Goal: Task Accomplishment & Management: Manage account settings

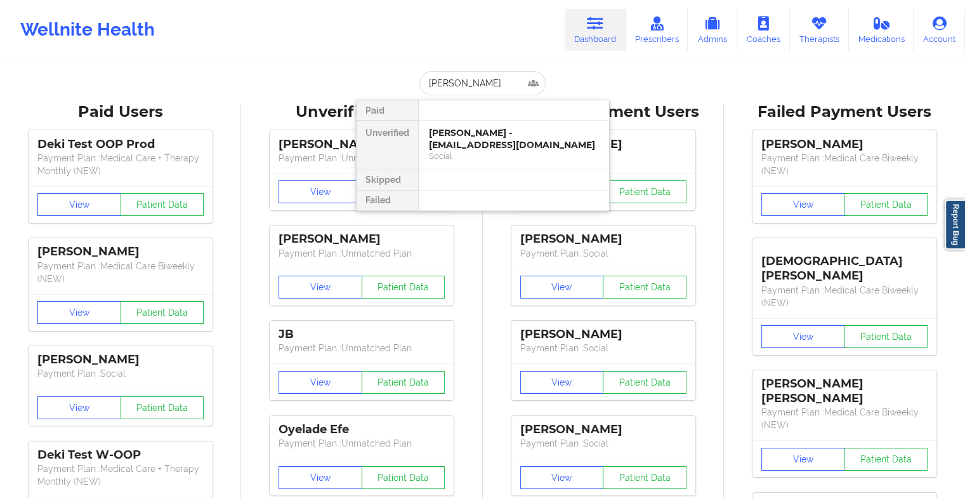
type input "[PERSON_NAME] for"
click at [485, 147] on div "[PERSON_NAME] - [EMAIL_ADDRESS][DOMAIN_NAME]" at bounding box center [514, 138] width 170 height 23
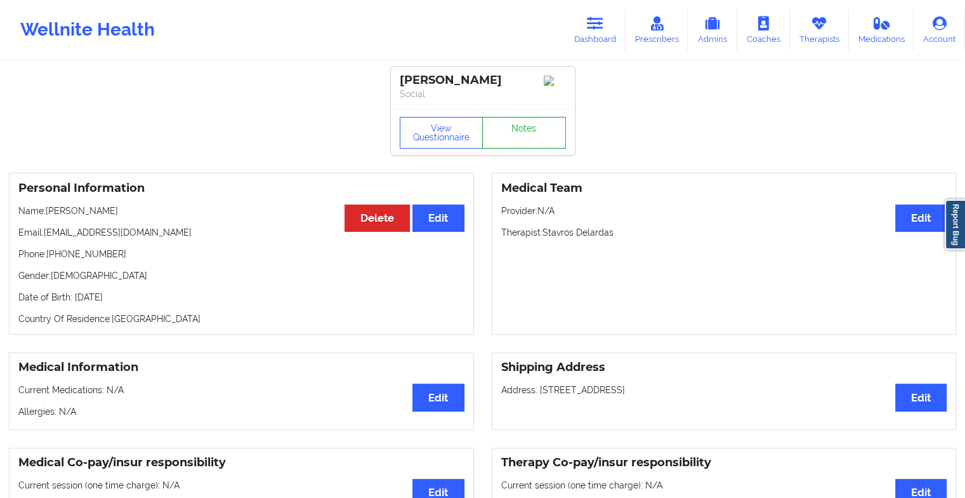
click at [529, 135] on link "Notes" at bounding box center [524, 133] width 84 height 32
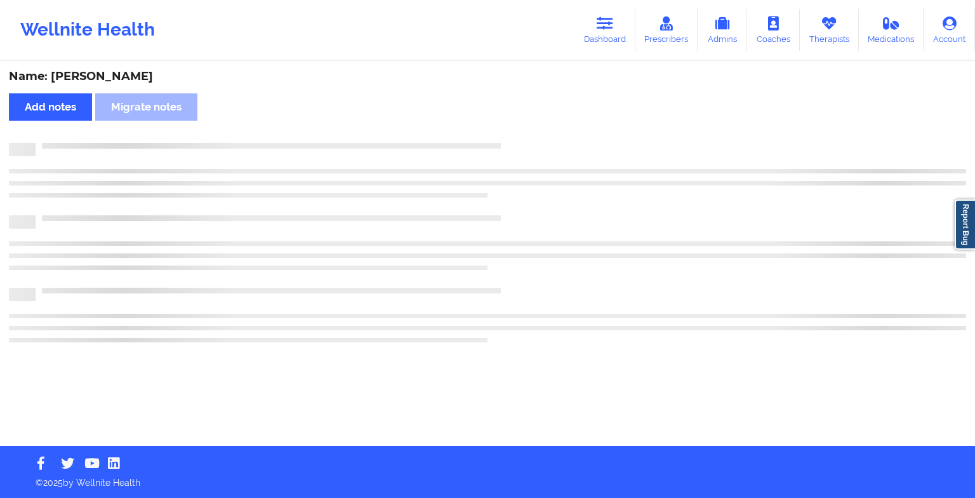
click at [529, 135] on div "Name: [PERSON_NAME] Add notes Migrate notes" at bounding box center [487, 253] width 975 height 383
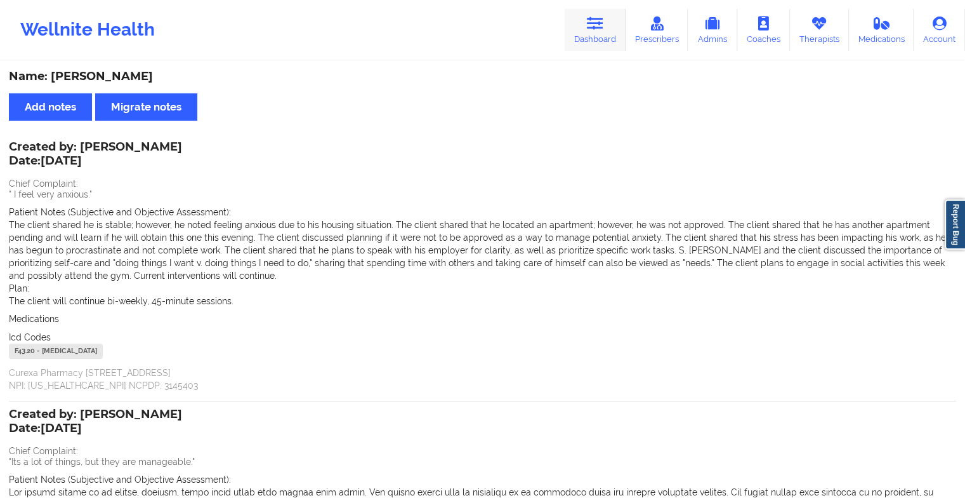
click at [597, 35] on link "Dashboard" at bounding box center [595, 30] width 61 height 42
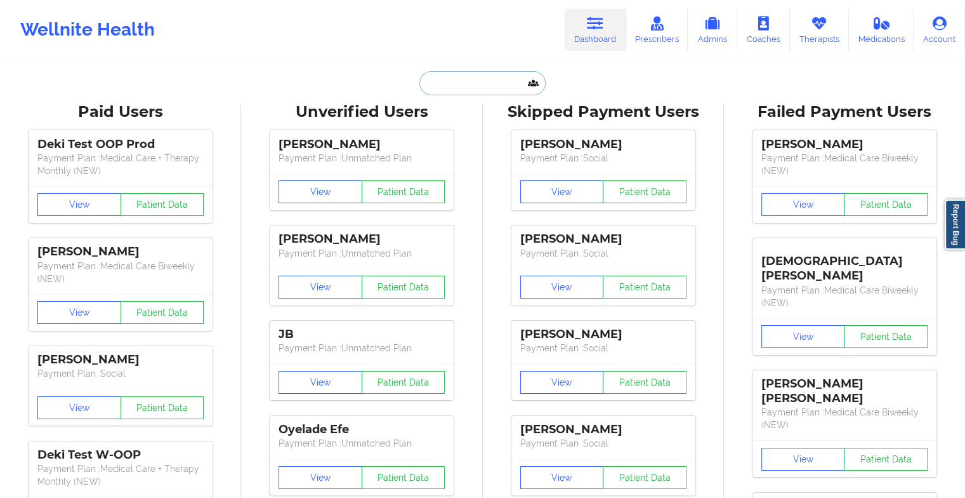
click at [461, 94] on input "text" at bounding box center [483, 83] width 126 height 24
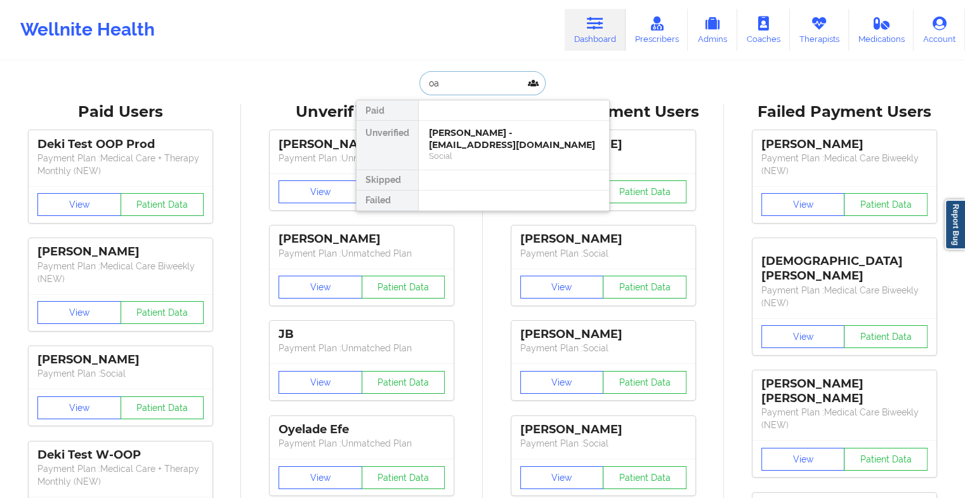
type input "o"
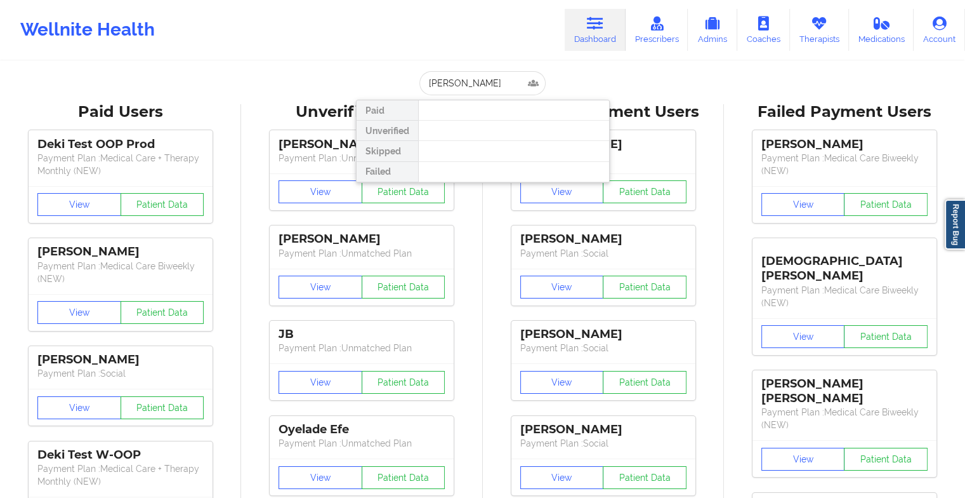
click at [468, 135] on div at bounding box center [513, 131] width 191 height 20
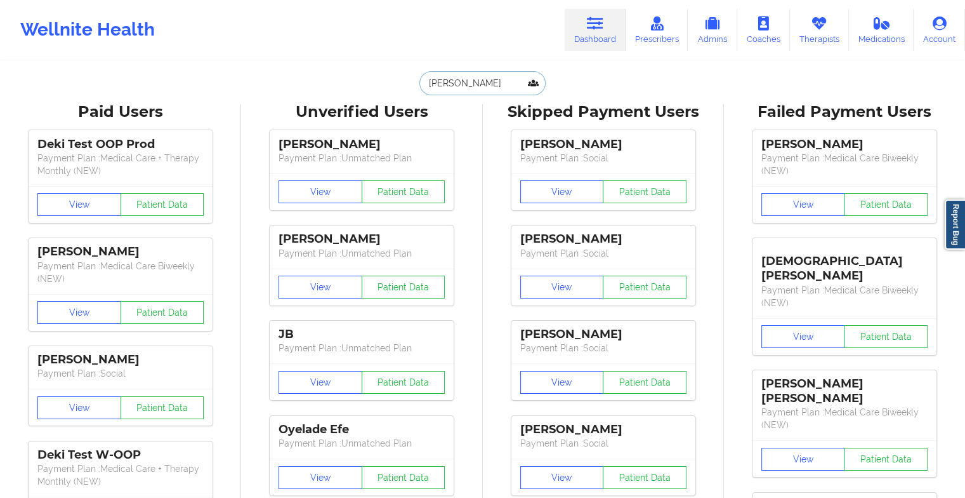
click at [454, 89] on input "[PERSON_NAME]" at bounding box center [483, 83] width 126 height 24
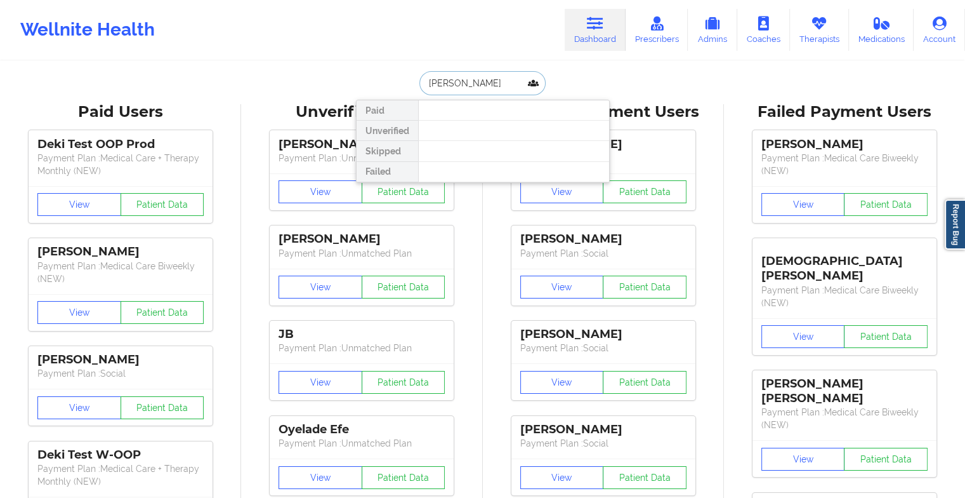
type input "[PERSON_NAME]"
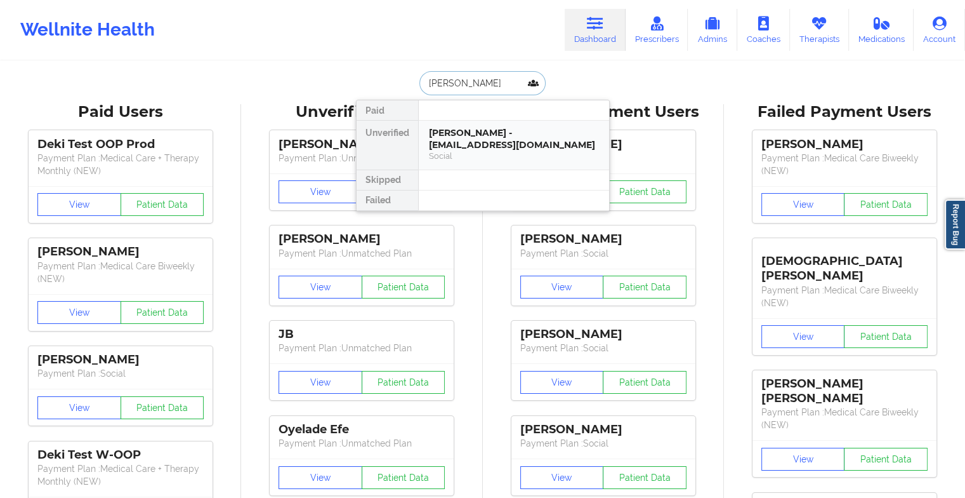
click at [465, 131] on div "[PERSON_NAME] - [EMAIL_ADDRESS][DOMAIN_NAME]" at bounding box center [514, 138] width 170 height 23
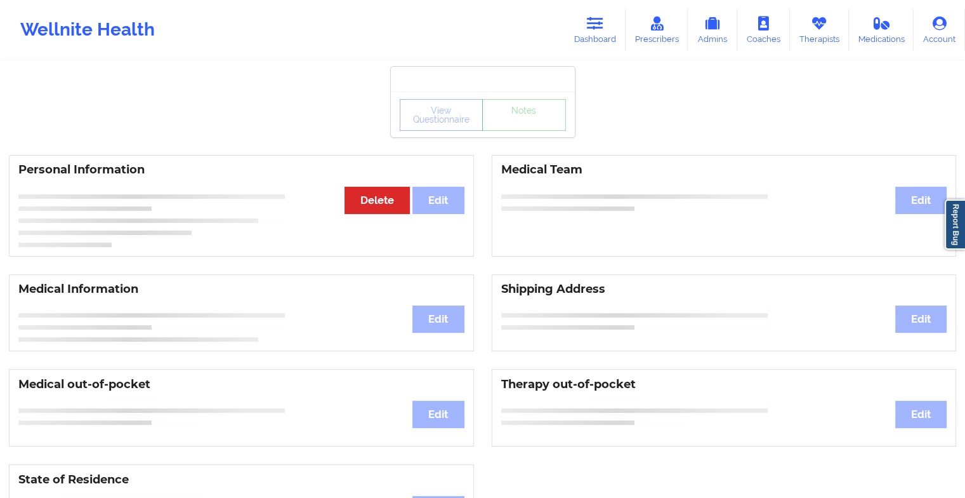
click at [516, 119] on div "View Questionnaire Notes" at bounding box center [483, 114] width 184 height 46
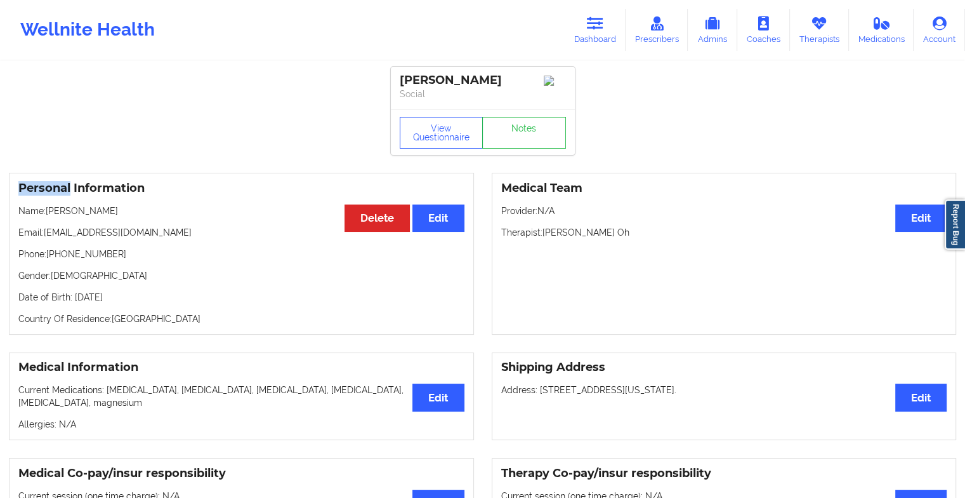
click at [516, 119] on div "View Questionnaire Notes" at bounding box center [483, 132] width 184 height 46
drag, startPoint x: 516, startPoint y: 119, endPoint x: 515, endPoint y: 133, distance: 13.3
click at [515, 133] on link "Notes" at bounding box center [524, 133] width 84 height 32
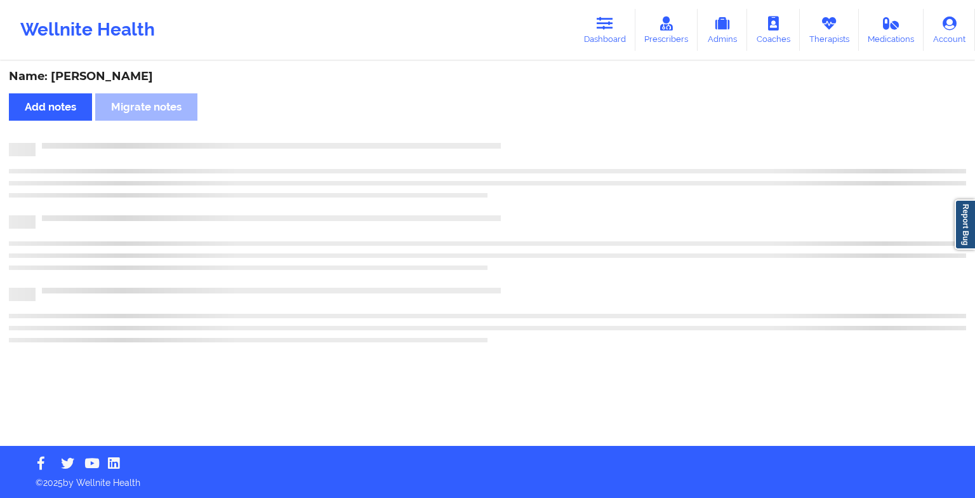
click at [515, 133] on div "Name: [PERSON_NAME] Add notes Migrate notes" at bounding box center [487, 253] width 975 height 383
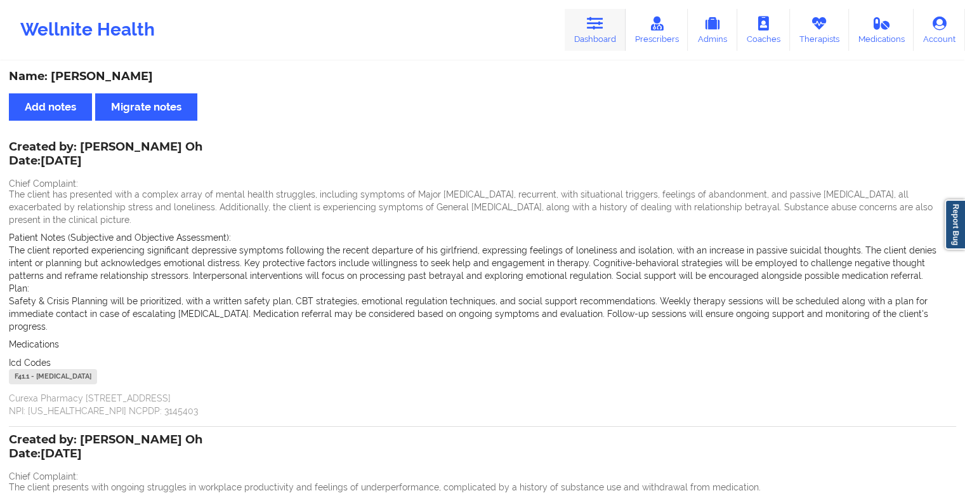
click at [604, 26] on icon at bounding box center [595, 24] width 17 height 14
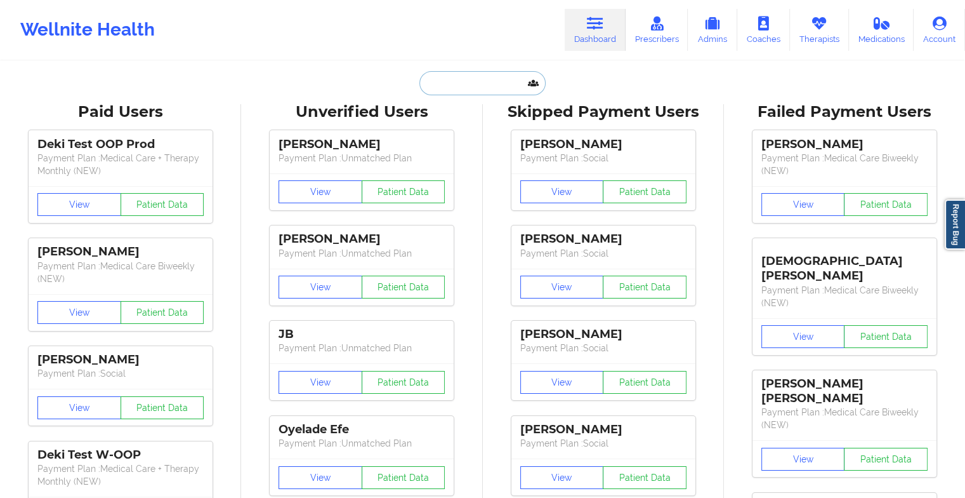
click at [491, 81] on input "text" at bounding box center [483, 83] width 126 height 24
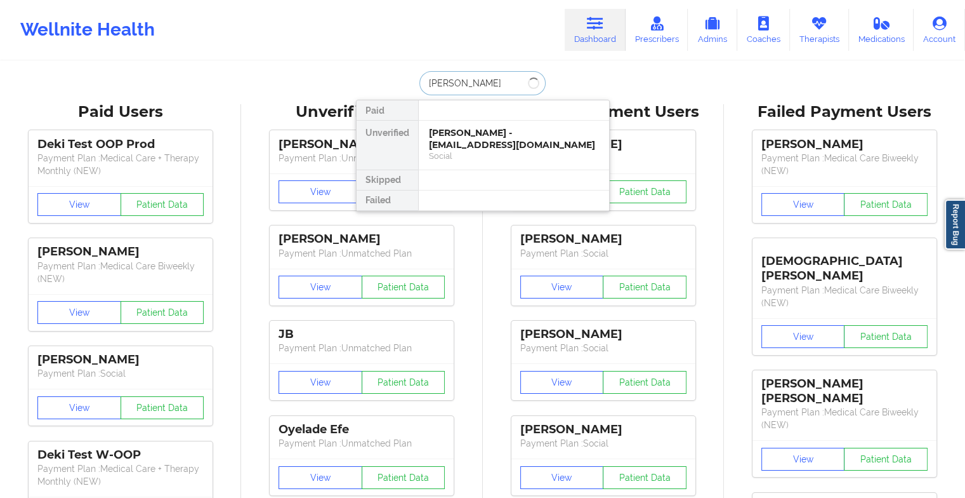
type input "[PERSON_NAME]"
click at [480, 150] on div "Social" at bounding box center [514, 155] width 170 height 11
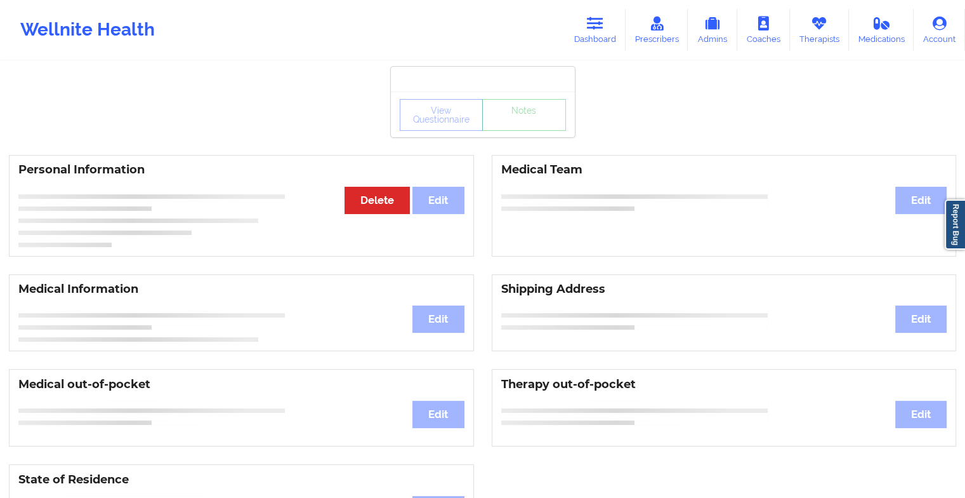
click at [480, 150] on div "Personal Information Edit Delete Medical Team Edit" at bounding box center [482, 205] width 965 height 119
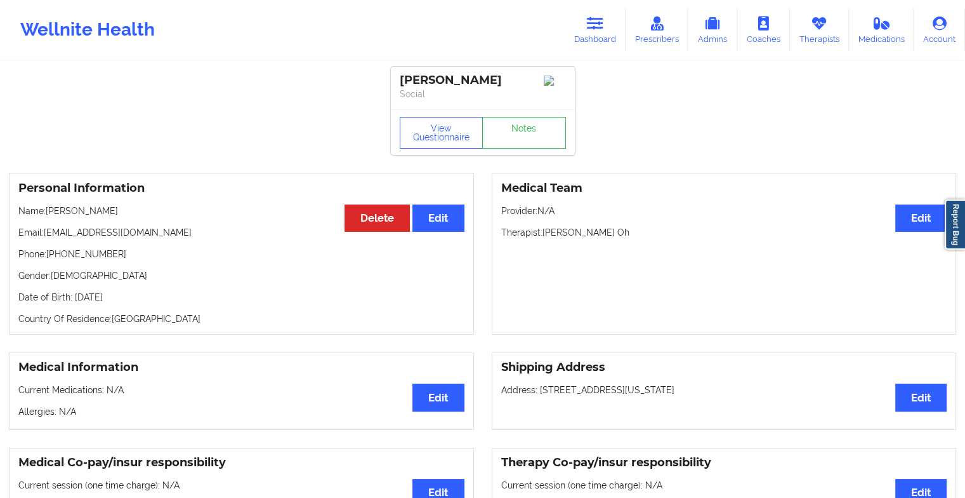
drag, startPoint x: 480, startPoint y: 150, endPoint x: 553, endPoint y: 161, distance: 74.3
drag, startPoint x: 546, startPoint y: 152, endPoint x: 510, endPoint y: 131, distance: 42.1
click at [510, 131] on div "View Questionnaire Notes" at bounding box center [483, 132] width 184 height 46
click at [510, 131] on link "Notes" at bounding box center [524, 133] width 84 height 32
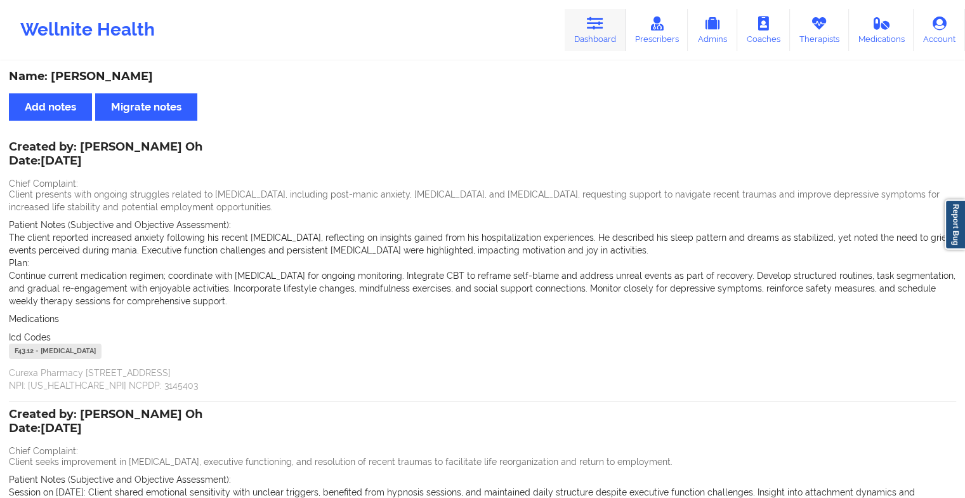
click at [604, 22] on icon at bounding box center [595, 24] width 17 height 14
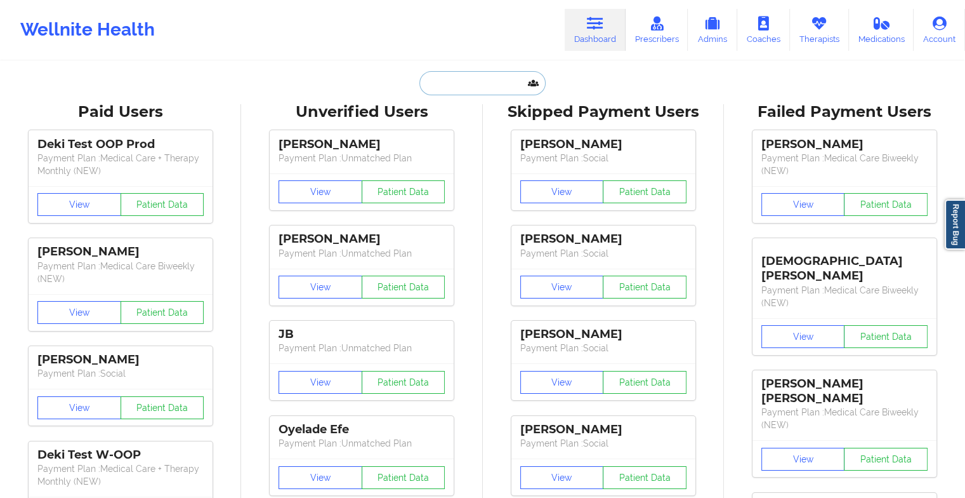
click at [481, 89] on input "text" at bounding box center [483, 83] width 126 height 24
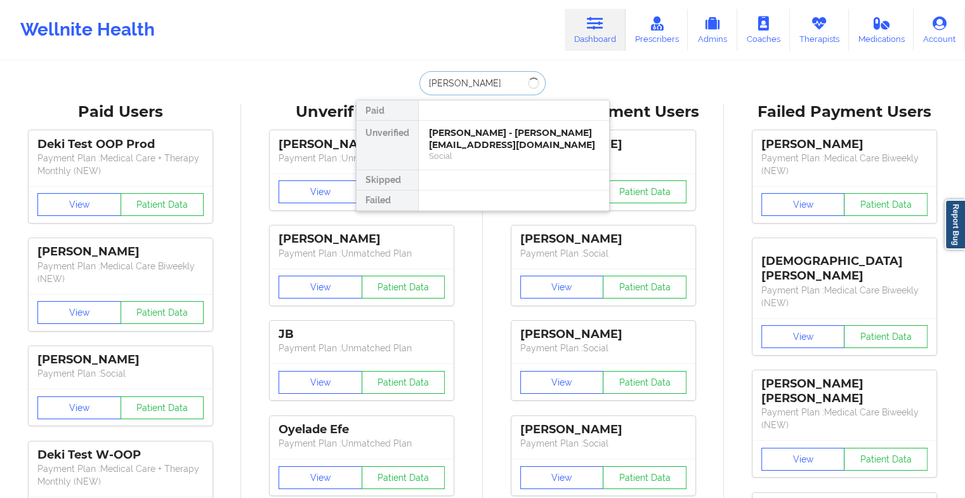
type input "[PERSON_NAME]"
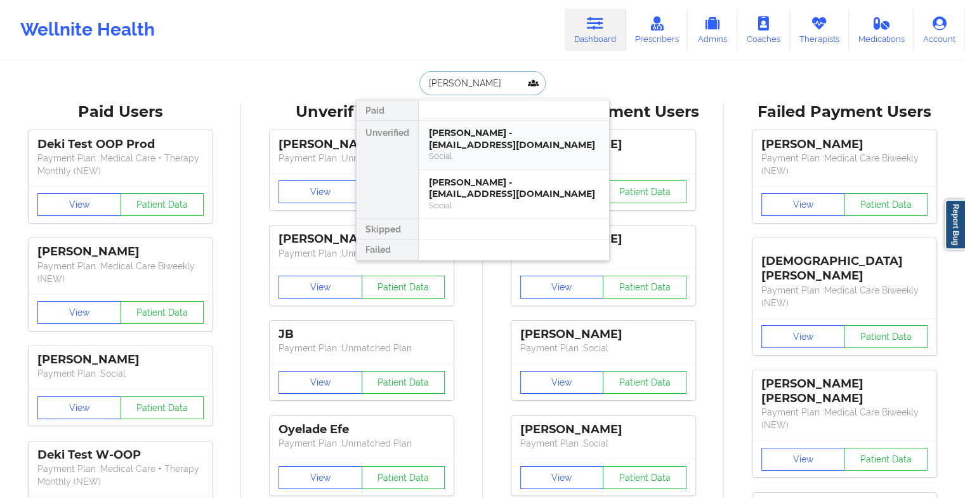
click at [478, 138] on div "[PERSON_NAME] - [EMAIL_ADDRESS][DOMAIN_NAME]" at bounding box center [514, 138] width 170 height 23
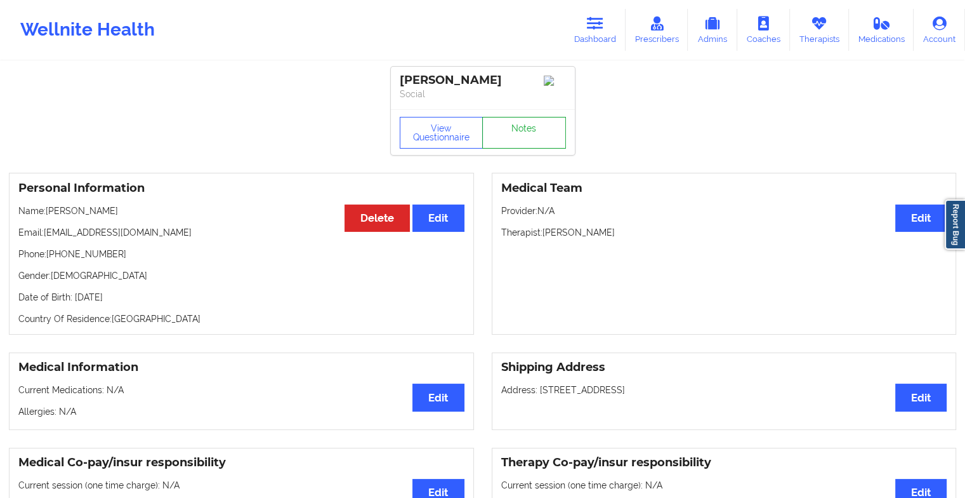
click at [496, 149] on link "Notes" at bounding box center [524, 133] width 84 height 32
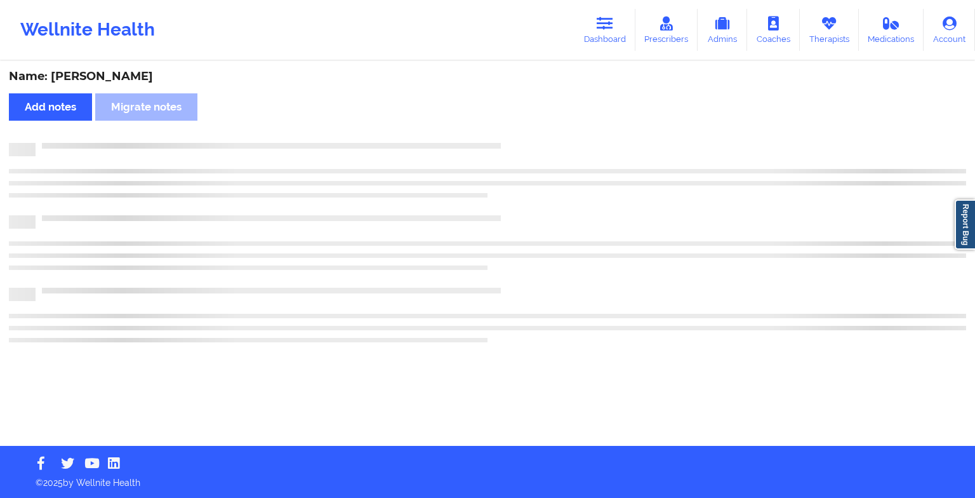
click at [496, 149] on div at bounding box center [487, 149] width 957 height 13
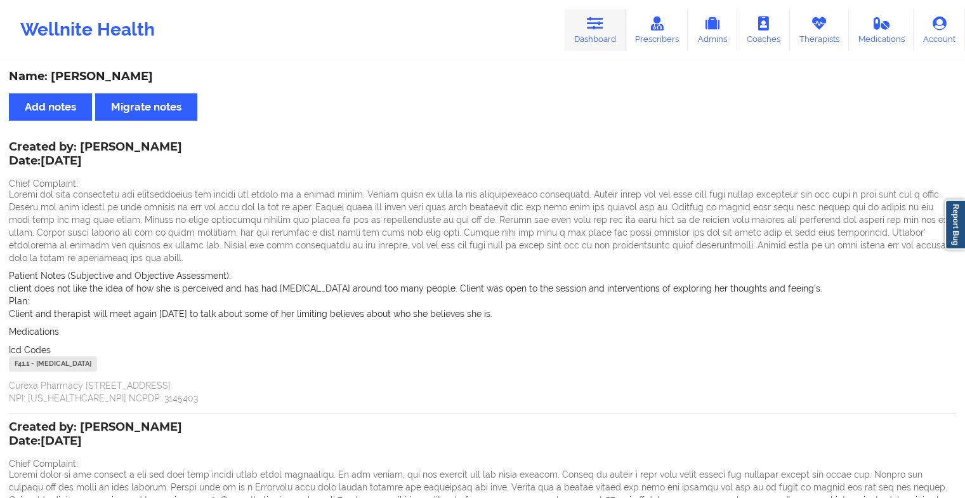
click at [580, 27] on link "Dashboard" at bounding box center [595, 30] width 61 height 42
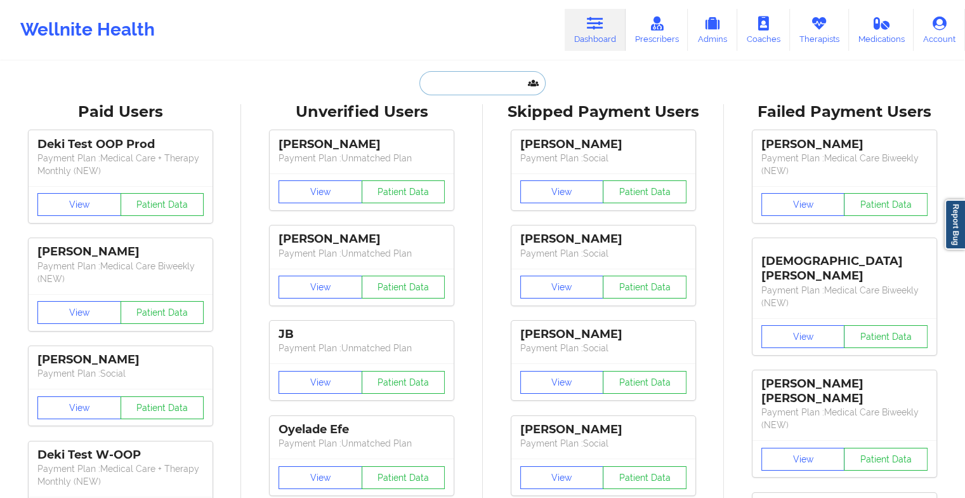
click at [477, 74] on input "text" at bounding box center [483, 83] width 126 height 24
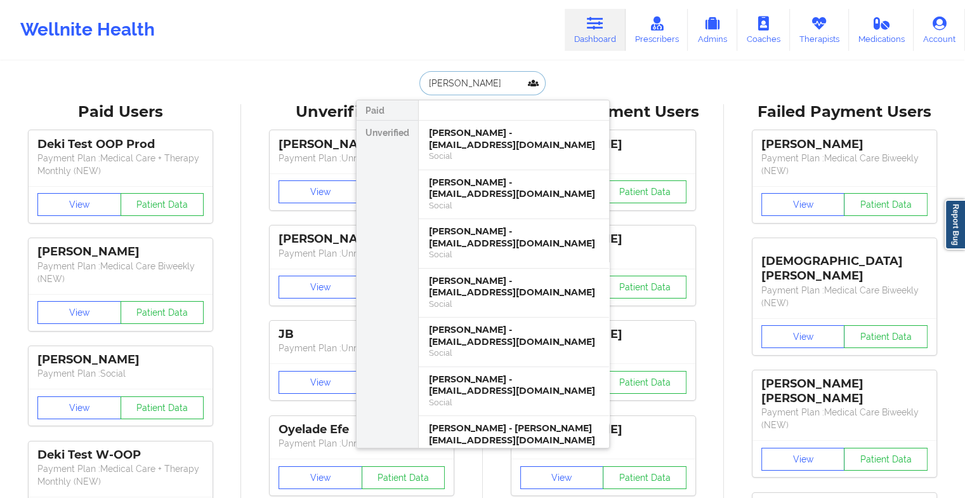
type input "[PERSON_NAME]"
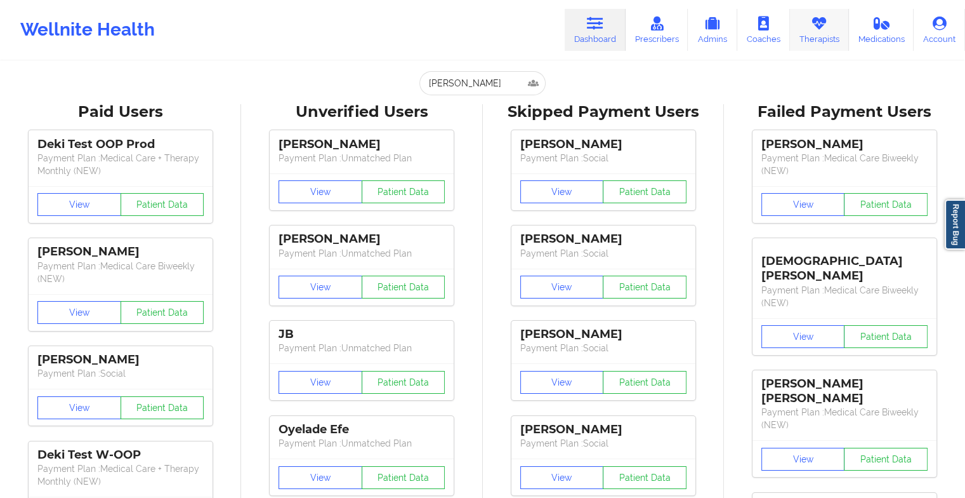
click at [816, 30] on icon at bounding box center [819, 24] width 17 height 14
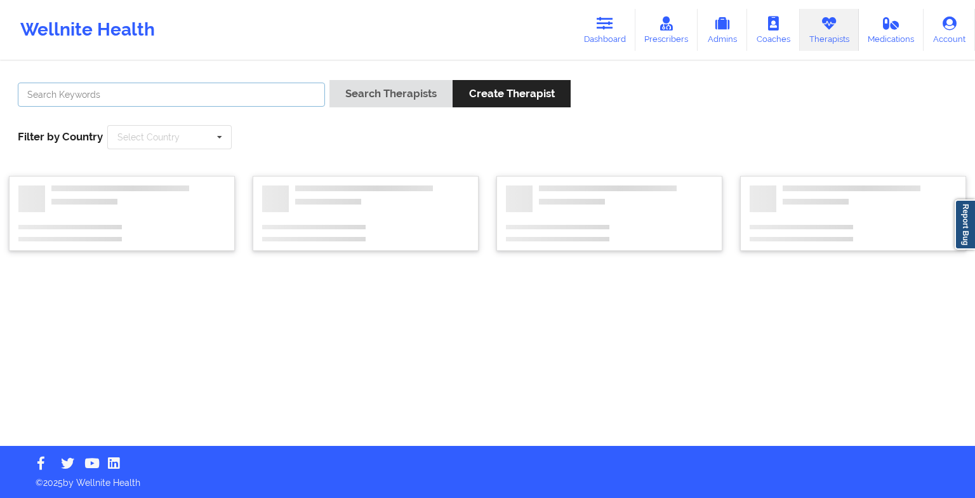
click at [253, 89] on input "text" at bounding box center [171, 95] width 307 height 24
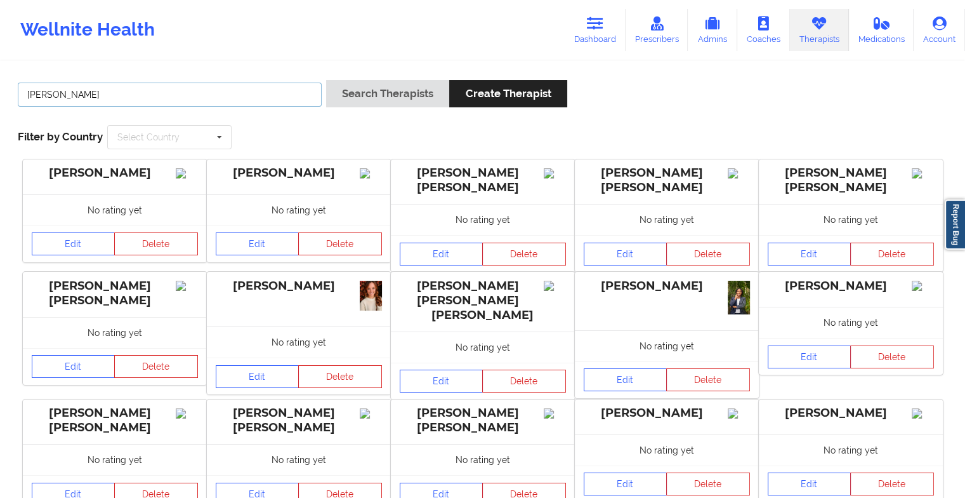
type input "[PERSON_NAME]"
click at [374, 92] on button "Search Therapists" at bounding box center [387, 93] width 123 height 27
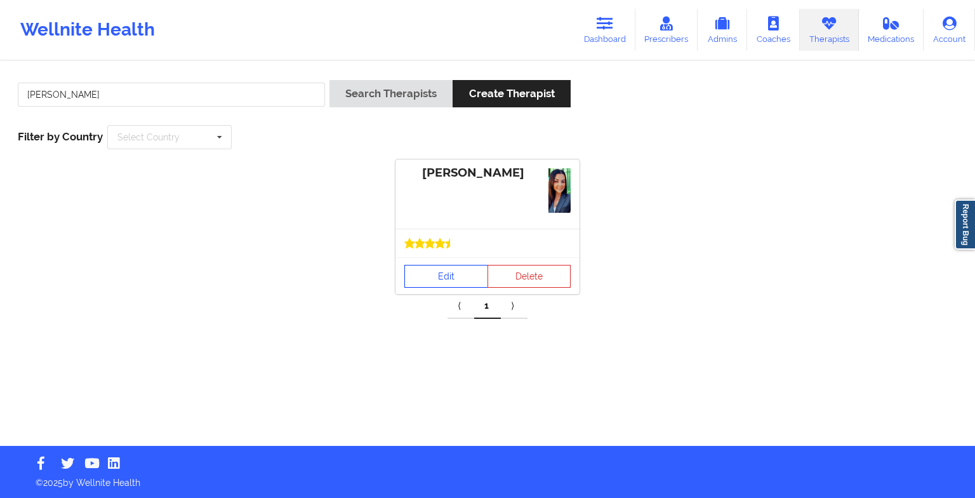
click at [465, 279] on link "Edit" at bounding box center [446, 276] width 84 height 23
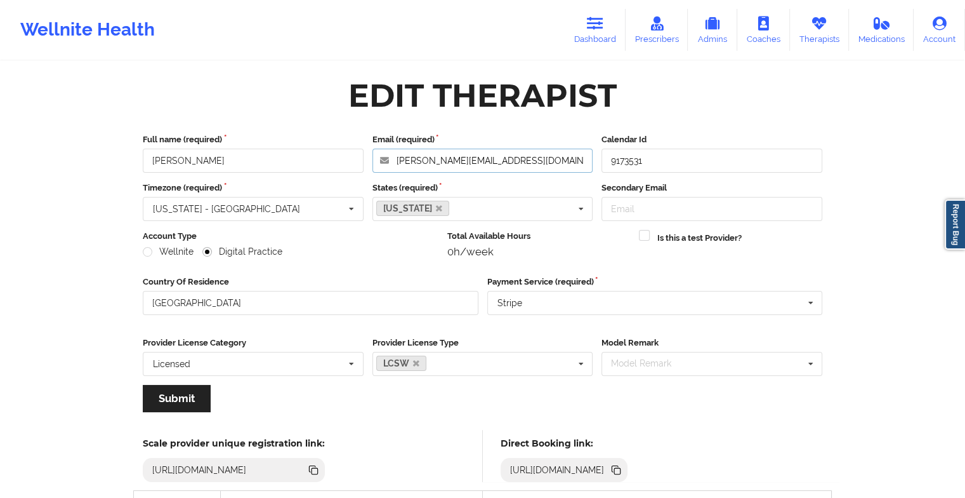
drag, startPoint x: 526, startPoint y: 163, endPoint x: 338, endPoint y: 167, distance: 188.6
click at [338, 167] on div "Full name (required) [PERSON_NAME] Email (required) [PERSON_NAME][EMAIL_ADDRESS…" at bounding box center [482, 152] width 689 height 39
click at [592, 18] on icon at bounding box center [595, 24] width 17 height 14
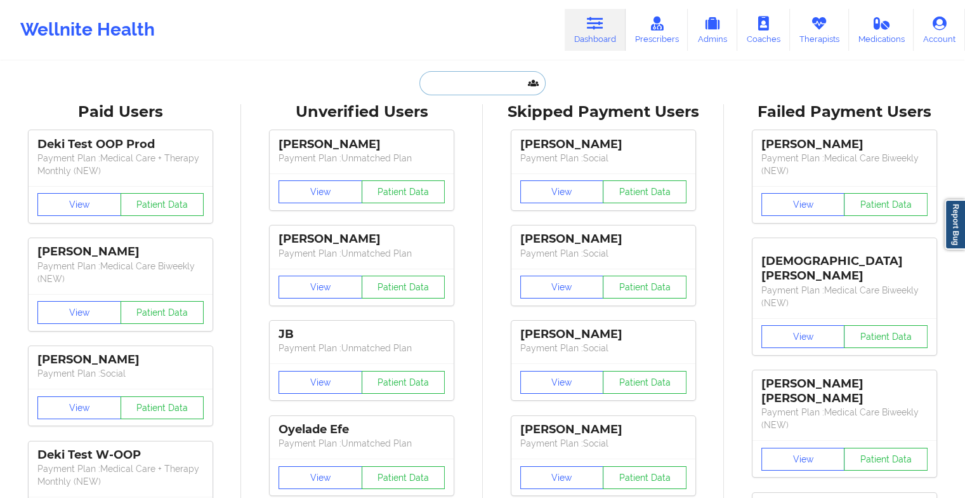
click at [497, 81] on input "text" at bounding box center [483, 83] width 126 height 24
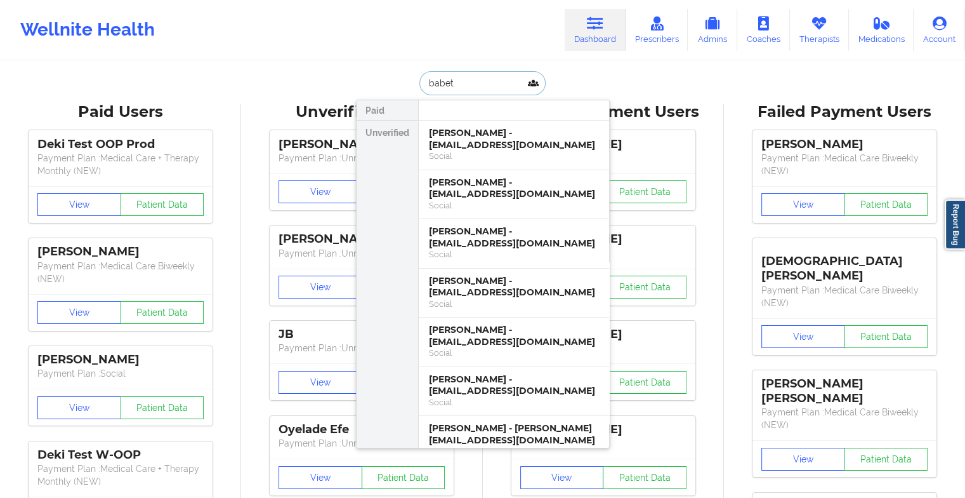
type input "babett"
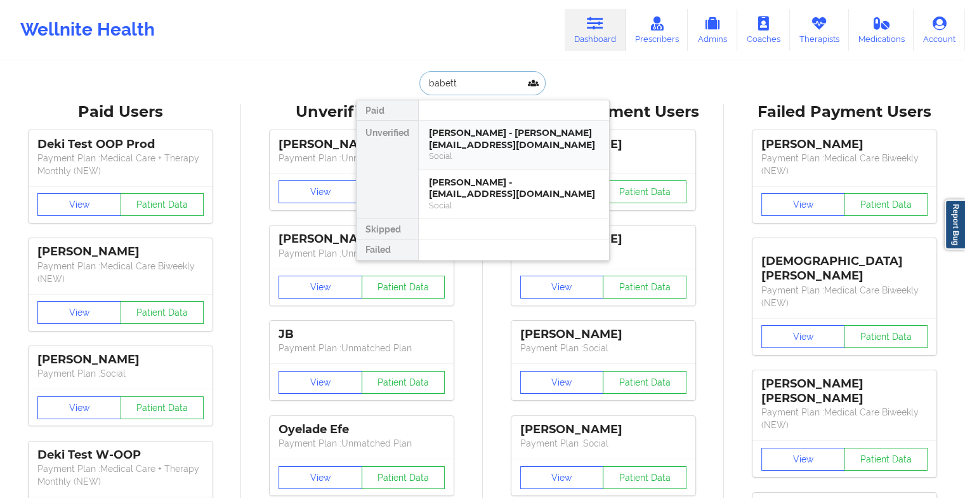
click at [496, 142] on div "[PERSON_NAME] - [PERSON_NAME][EMAIL_ADDRESS][DOMAIN_NAME]" at bounding box center [514, 138] width 170 height 23
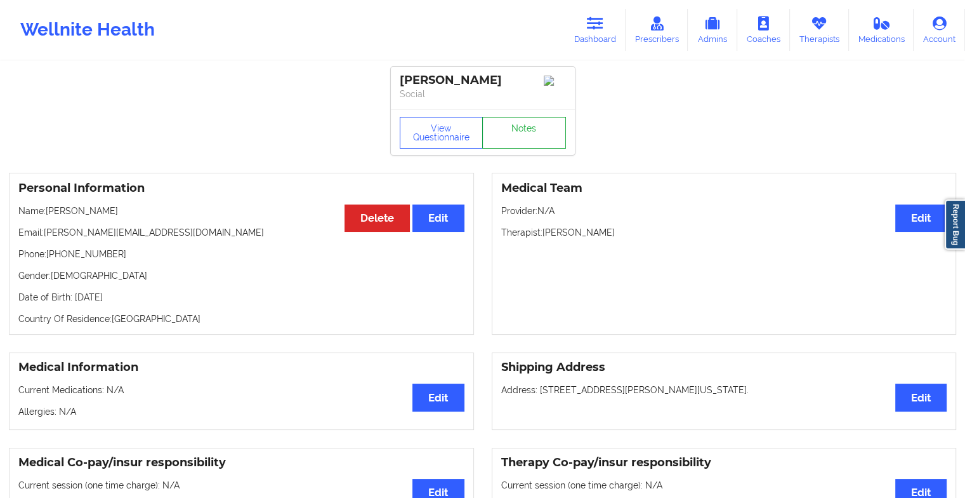
click at [513, 129] on link "Notes" at bounding box center [524, 133] width 84 height 32
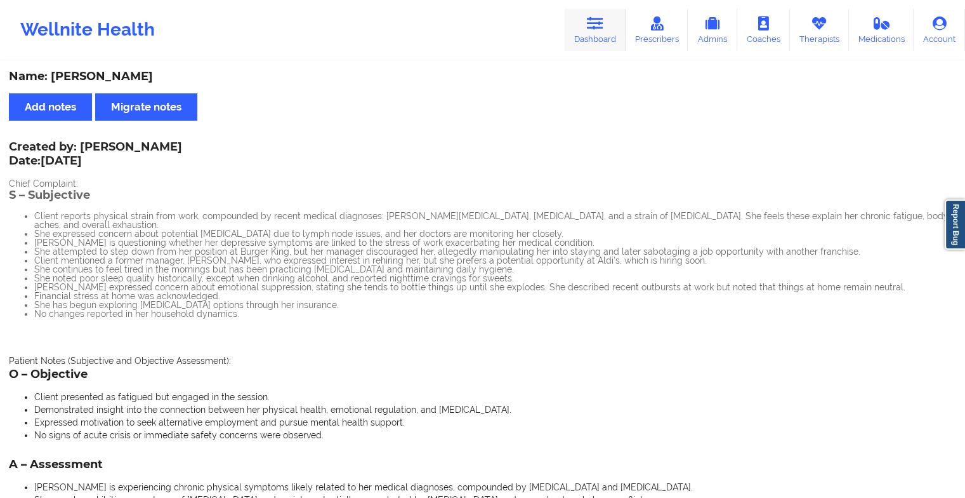
click at [578, 11] on link "Dashboard" at bounding box center [595, 30] width 61 height 42
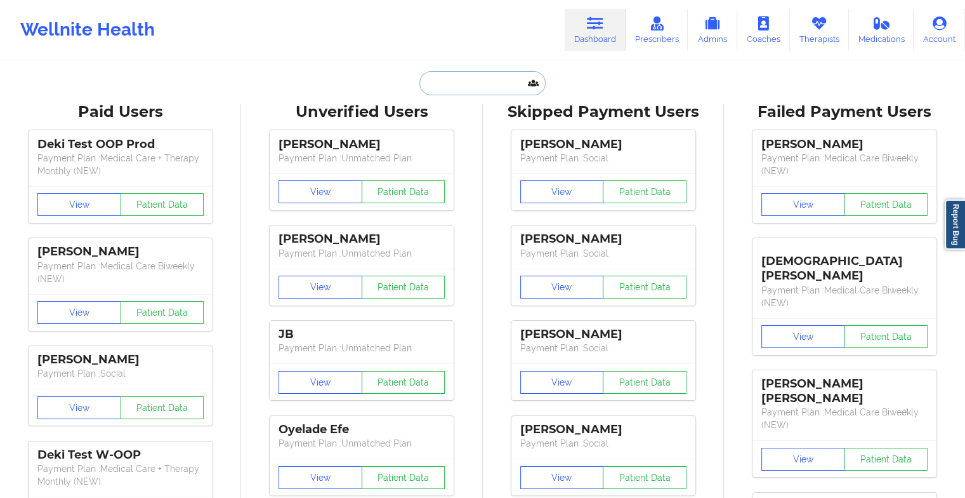
click at [468, 83] on input "text" at bounding box center [483, 83] width 126 height 24
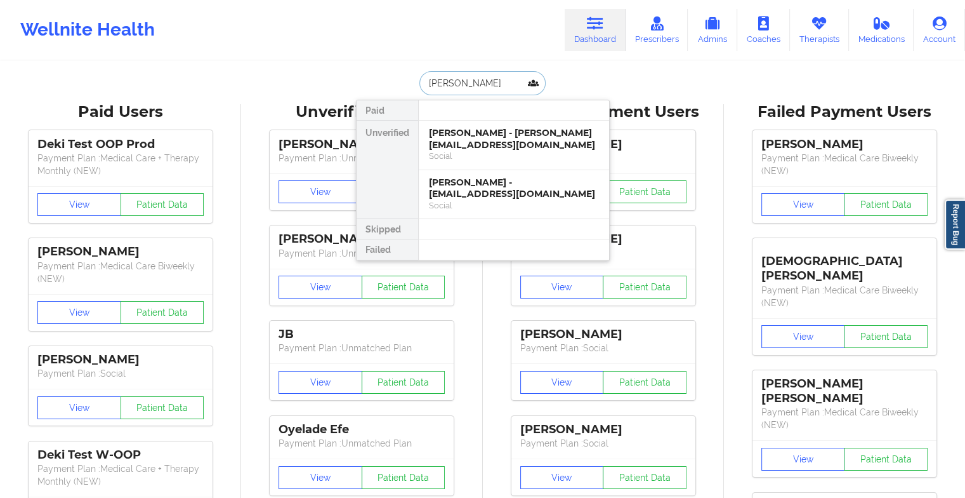
type input "[PERSON_NAME]"
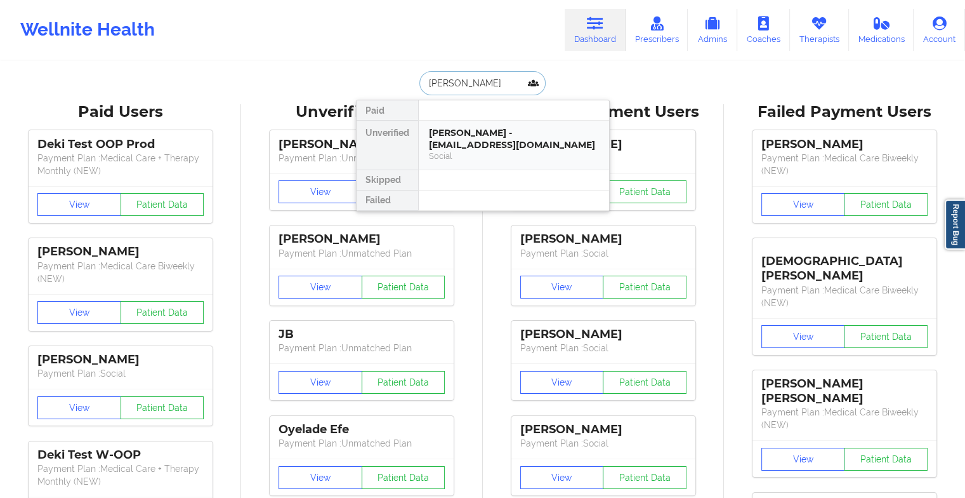
click at [478, 150] on div "Social" at bounding box center [514, 155] width 170 height 11
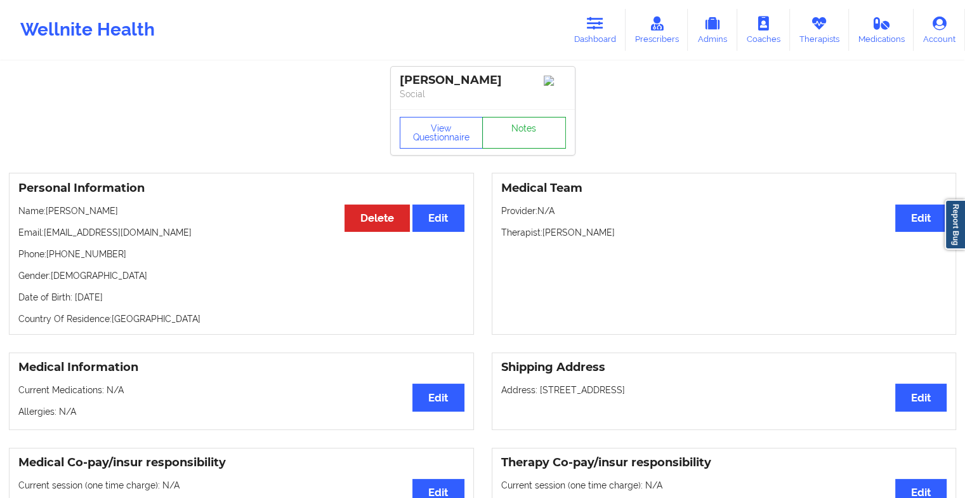
click at [513, 128] on link "Notes" at bounding box center [524, 133] width 84 height 32
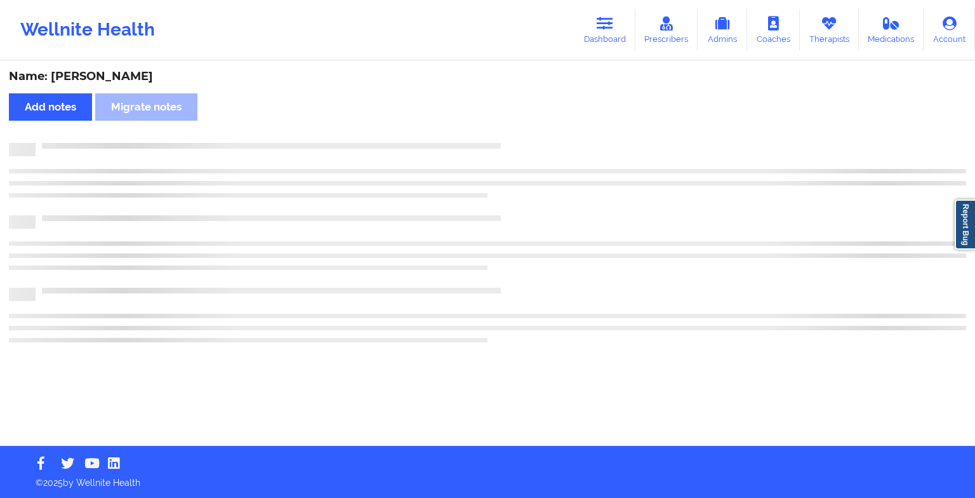
click at [513, 128] on div "Name: [PERSON_NAME] Add notes Migrate notes" at bounding box center [487, 253] width 975 height 383
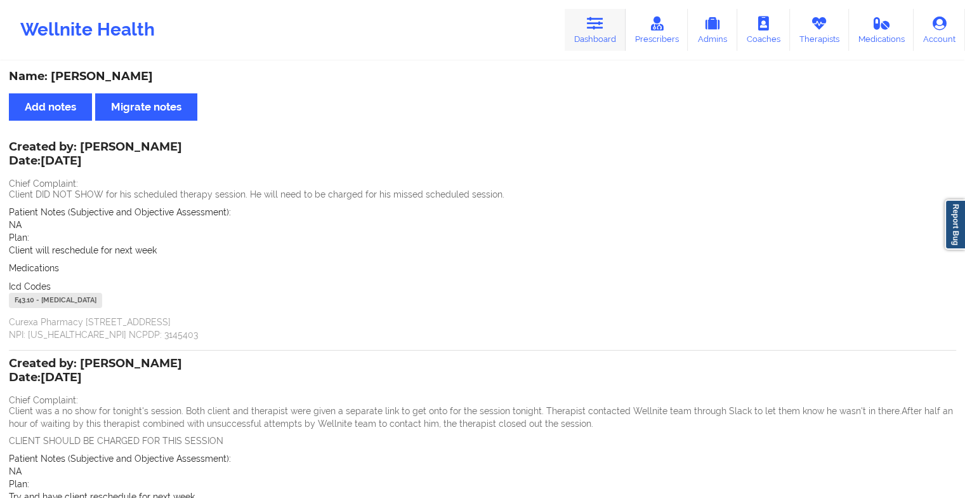
click at [606, 13] on link "Dashboard" at bounding box center [595, 30] width 61 height 42
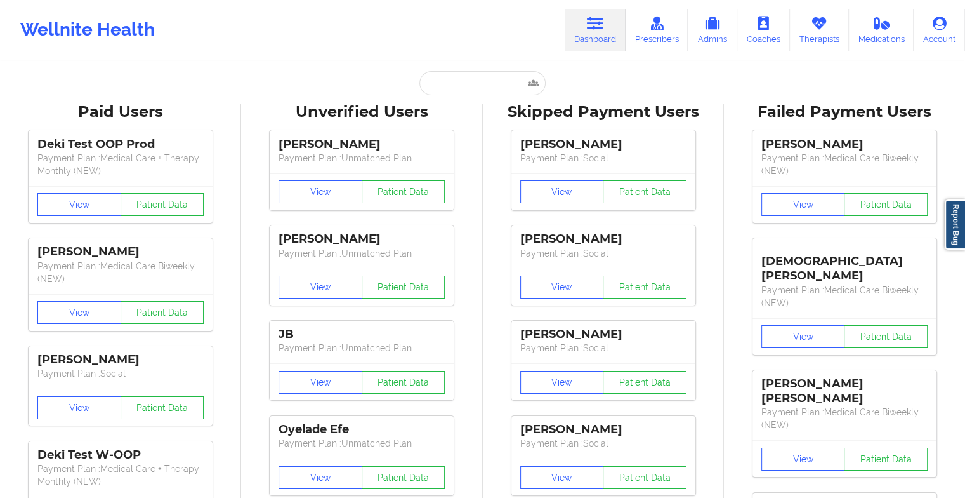
click at [458, 91] on input "text" at bounding box center [483, 83] width 126 height 24
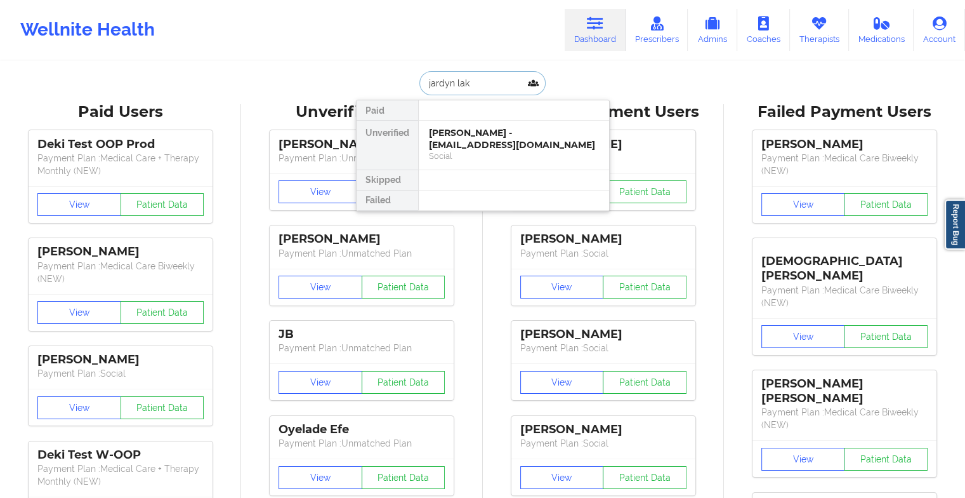
type input "jardyn lake"
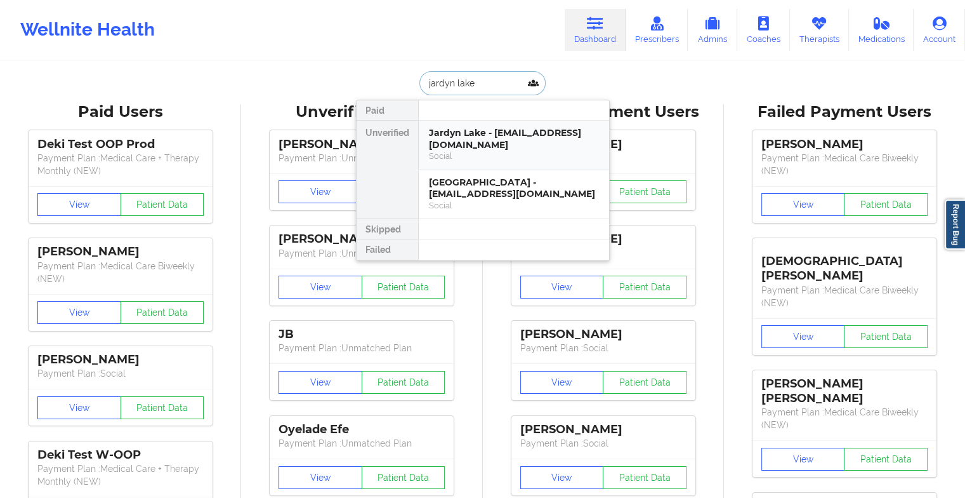
click at [475, 130] on div "Jardyn Lake - [EMAIL_ADDRESS][DOMAIN_NAME]" at bounding box center [514, 138] width 170 height 23
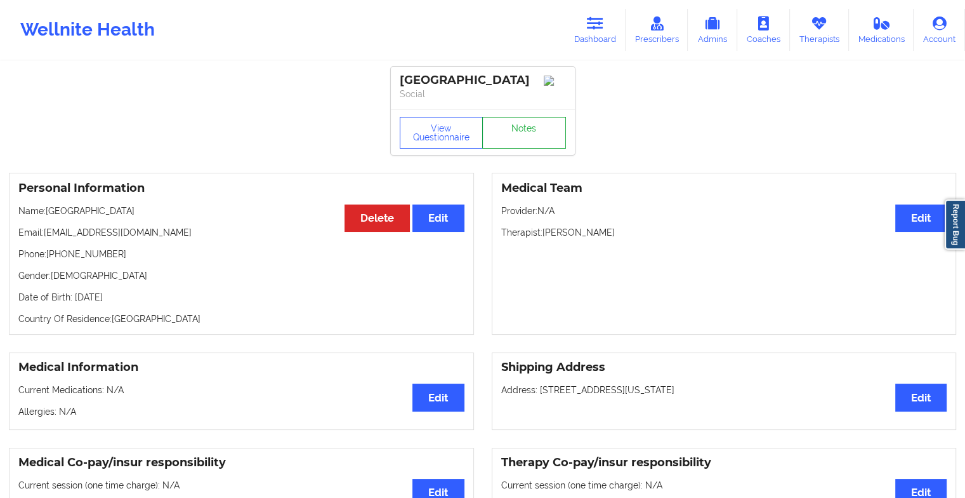
click at [512, 130] on link "Notes" at bounding box center [524, 133] width 84 height 32
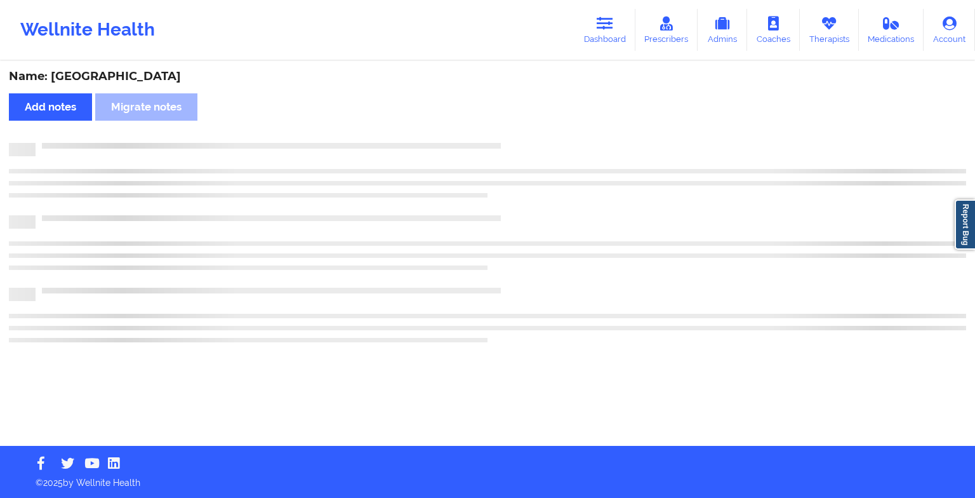
click at [512, 130] on div "Name: [PERSON_NAME] Lake Add notes Migrate notes" at bounding box center [487, 253] width 975 height 383
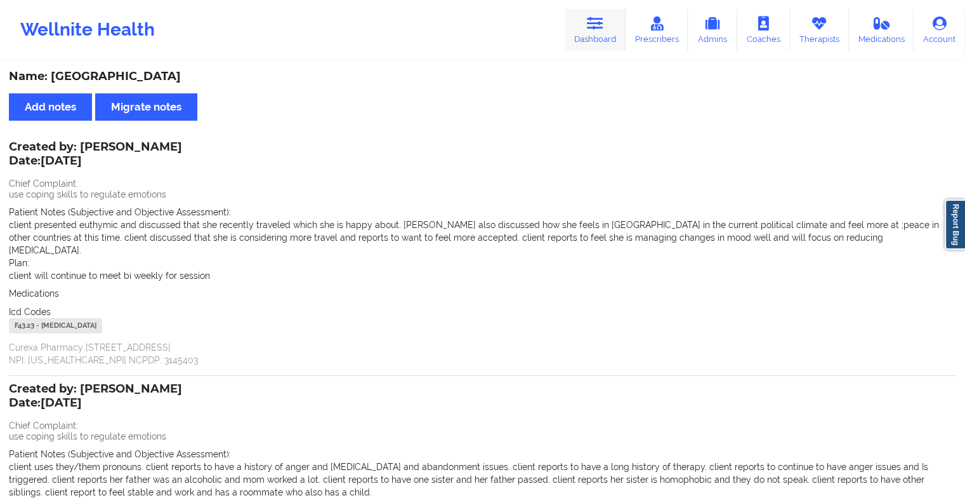
click at [590, 13] on link "Dashboard" at bounding box center [595, 30] width 61 height 42
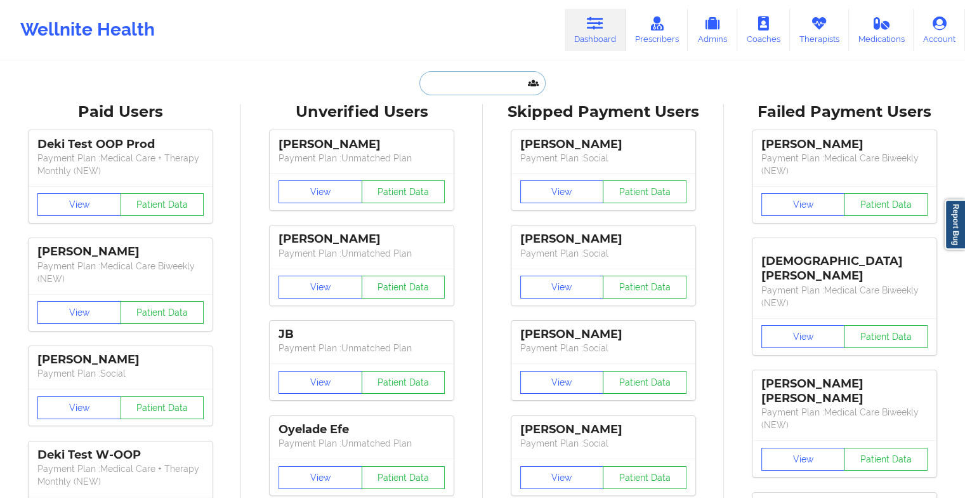
click at [490, 78] on input "text" at bounding box center [483, 83] width 126 height 24
type input "j"
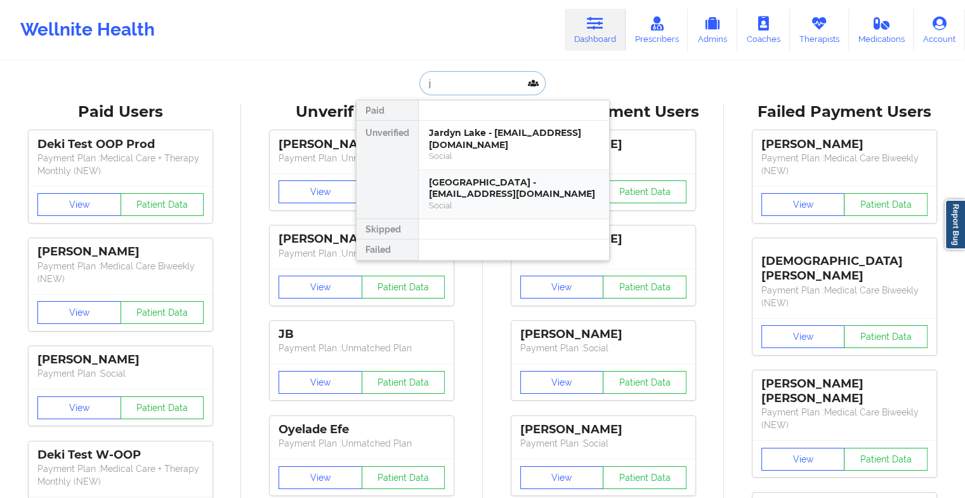
click at [474, 190] on div "[GEOGRAPHIC_DATA] - [EMAIL_ADDRESS][DOMAIN_NAME]" at bounding box center [514, 187] width 170 height 23
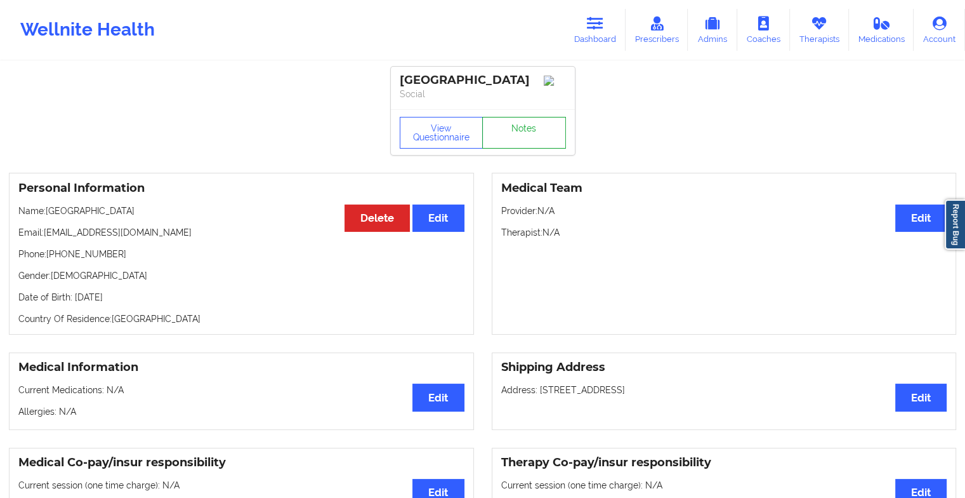
click at [517, 144] on link "Notes" at bounding box center [524, 133] width 84 height 32
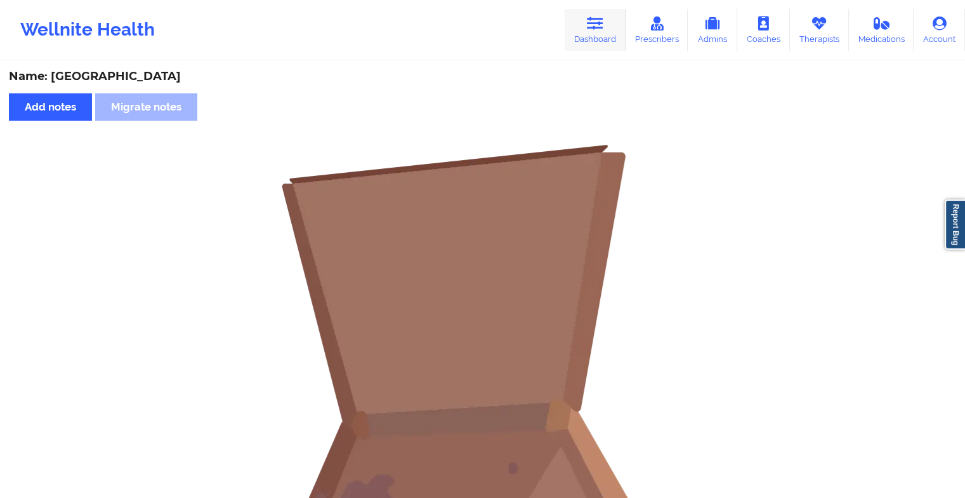
click at [589, 30] on link "Dashboard" at bounding box center [595, 30] width 61 height 42
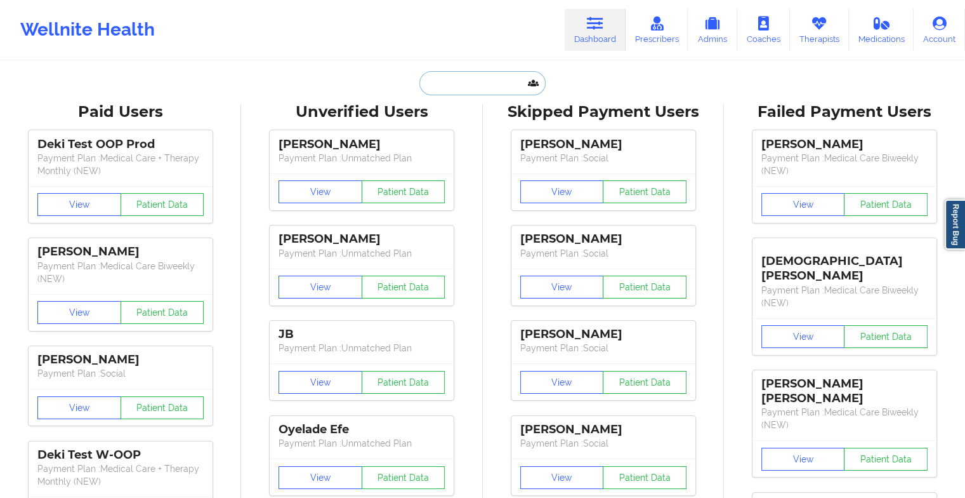
click at [491, 79] on input "text" at bounding box center [483, 83] width 126 height 24
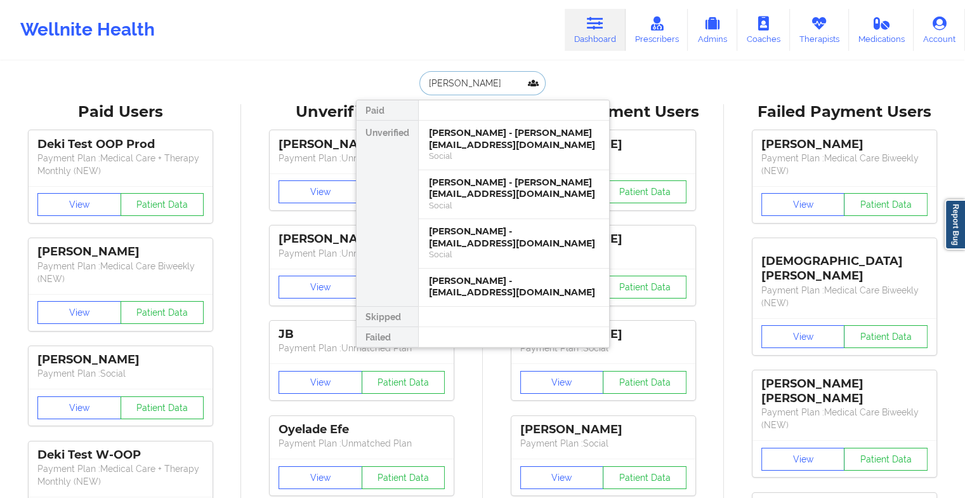
type input "[PERSON_NAME]"
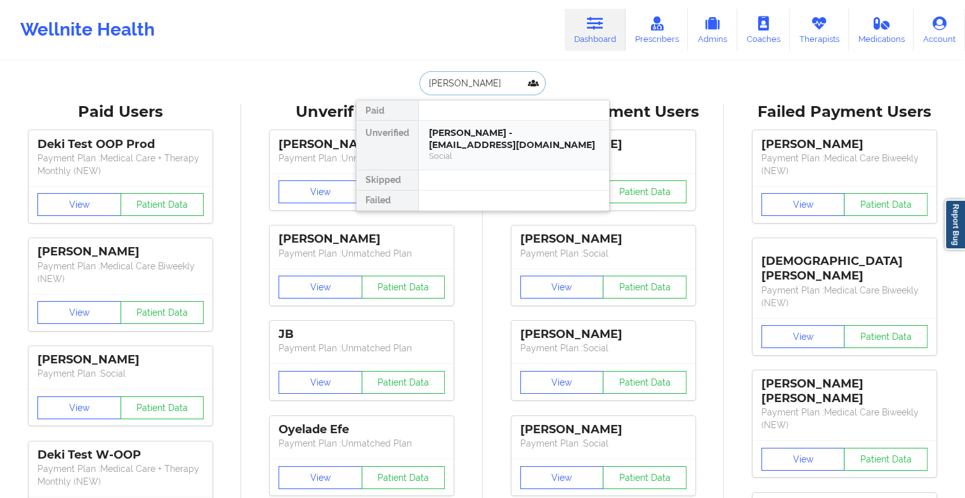
click at [498, 141] on div "[PERSON_NAME] - [EMAIL_ADDRESS][DOMAIN_NAME]" at bounding box center [514, 138] width 170 height 23
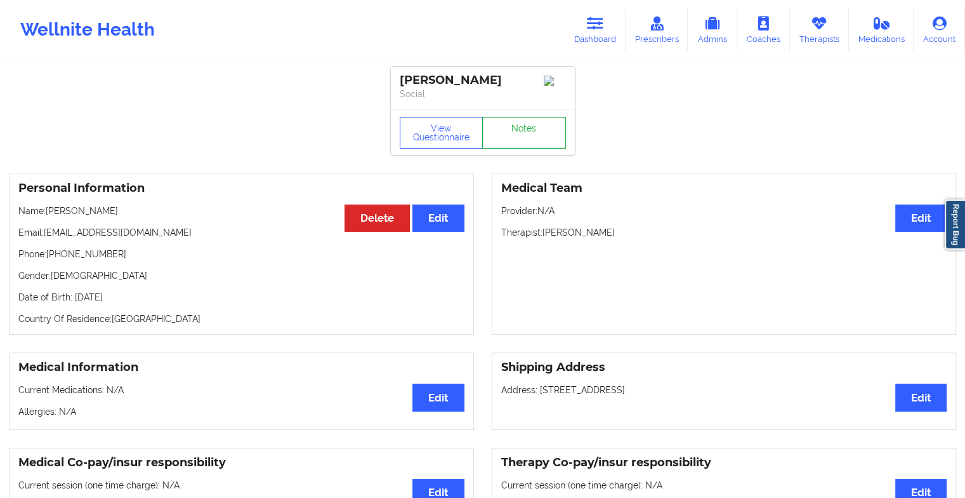
click at [524, 133] on link "Notes" at bounding box center [524, 133] width 84 height 32
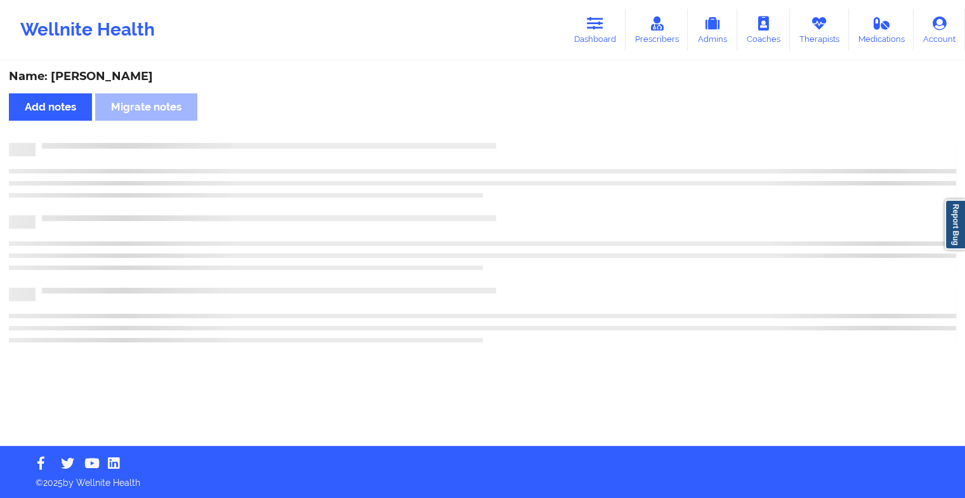
click at [524, 133] on div "Name: [PERSON_NAME] notes Migrate notes" at bounding box center [482, 253] width 965 height 383
click at [524, 133] on div "Name: [PERSON_NAME] notes Migrate notes" at bounding box center [487, 253] width 975 height 383
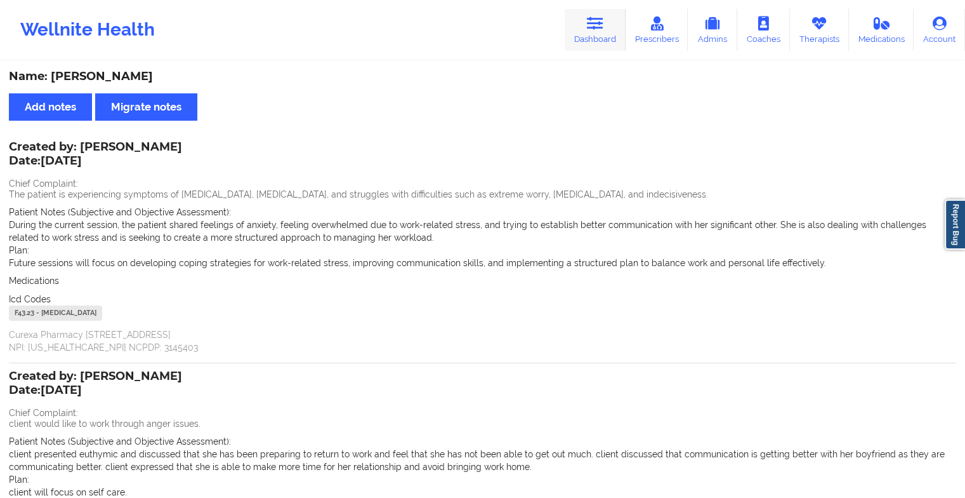
click at [570, 33] on link "Dashboard" at bounding box center [595, 30] width 61 height 42
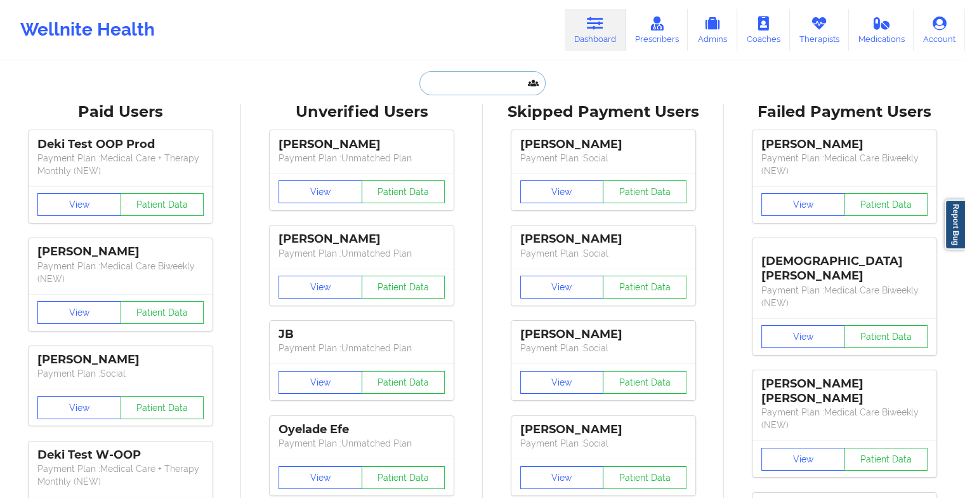
click at [465, 79] on input "text" at bounding box center [483, 83] width 126 height 24
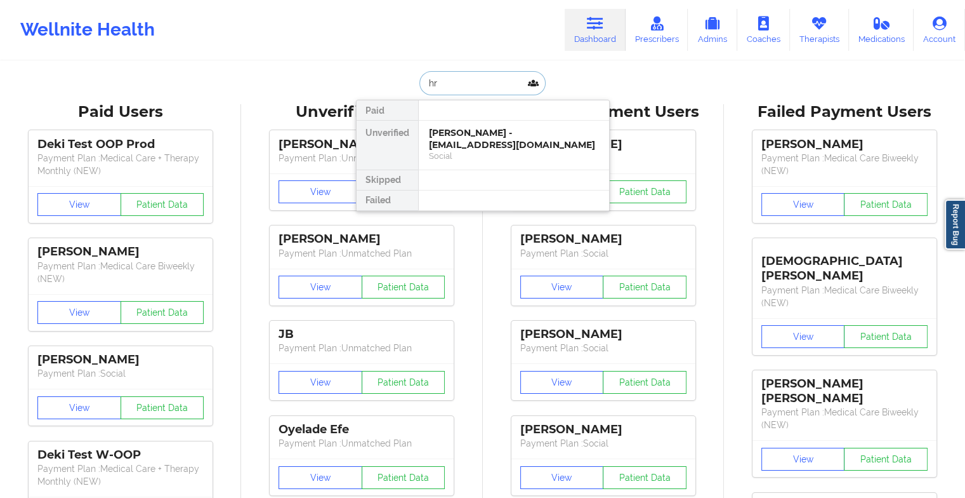
type input "h"
type input "[PERSON_NAME] br"
click at [470, 138] on div "[PERSON_NAME] - [EMAIL_ADDRESS][DOMAIN_NAME]" at bounding box center [514, 138] width 170 height 23
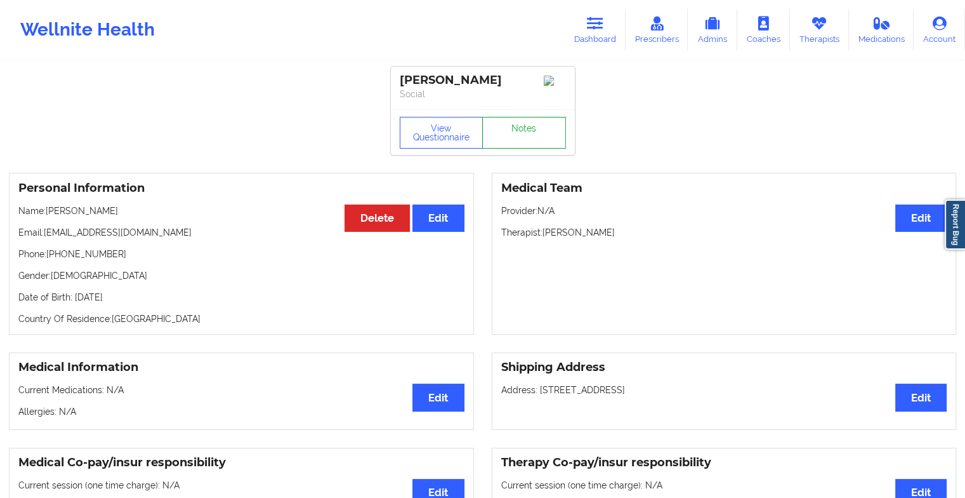
click at [518, 136] on link "Notes" at bounding box center [524, 133] width 84 height 32
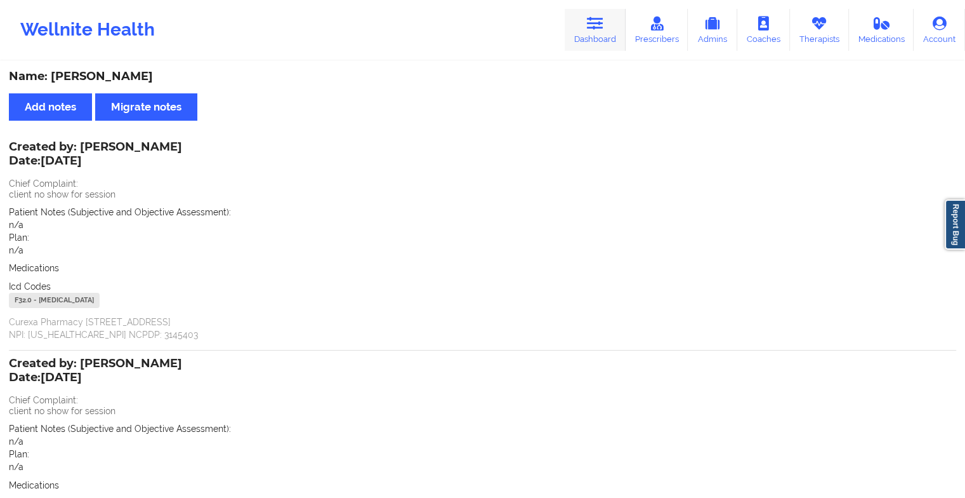
click at [594, 20] on icon at bounding box center [595, 24] width 17 height 14
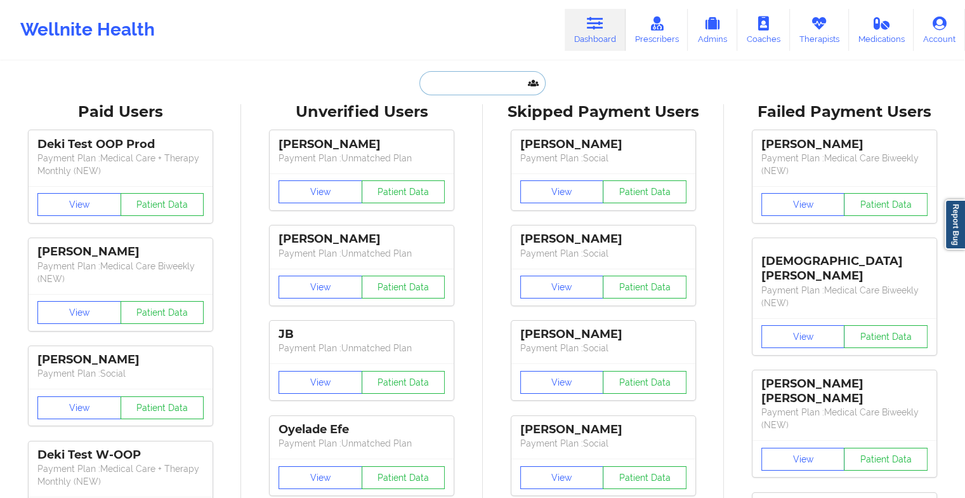
click at [467, 79] on input "text" at bounding box center [483, 83] width 126 height 24
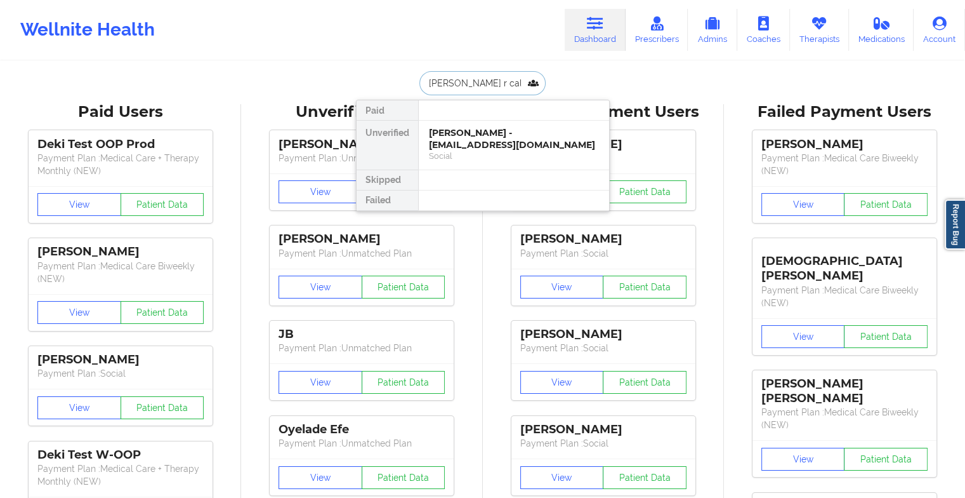
type input "[PERSON_NAME] r calh"
click at [503, 142] on div "[PERSON_NAME] - [EMAIL_ADDRESS][DOMAIN_NAME]" at bounding box center [514, 138] width 170 height 23
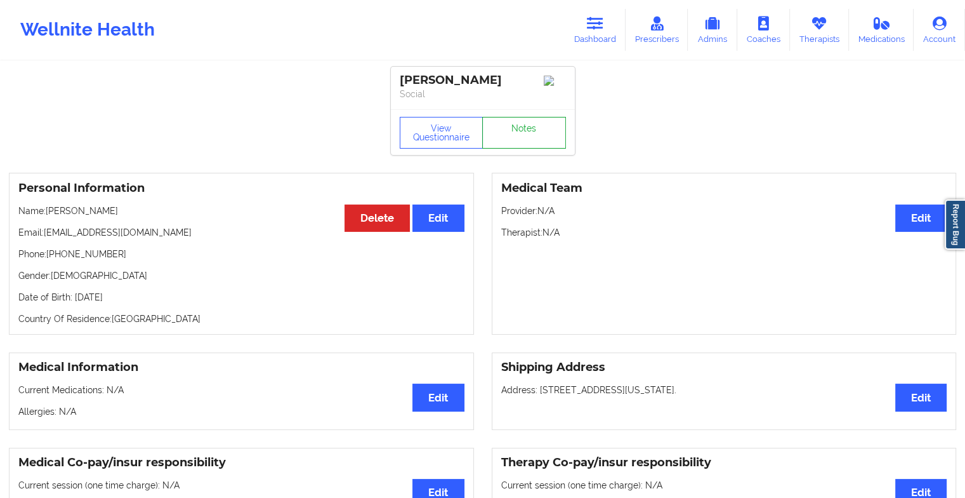
click at [524, 141] on link "Notes" at bounding box center [524, 133] width 84 height 32
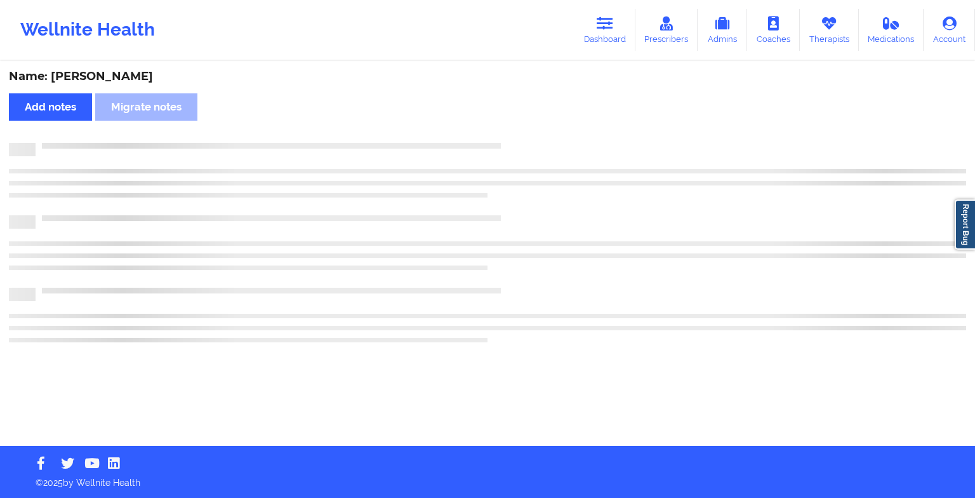
click at [524, 141] on div "Name: [PERSON_NAME] Add notes Migrate notes" at bounding box center [487, 253] width 975 height 383
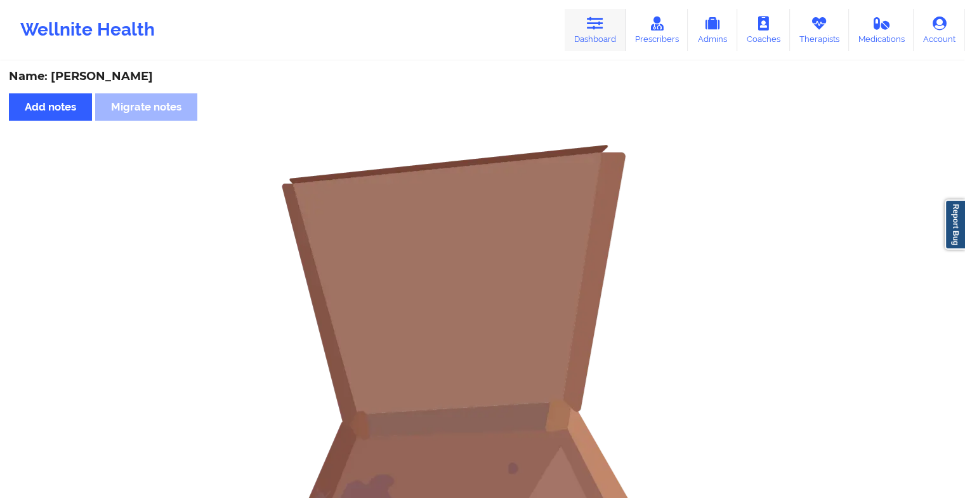
click at [596, 25] on icon at bounding box center [595, 24] width 17 height 14
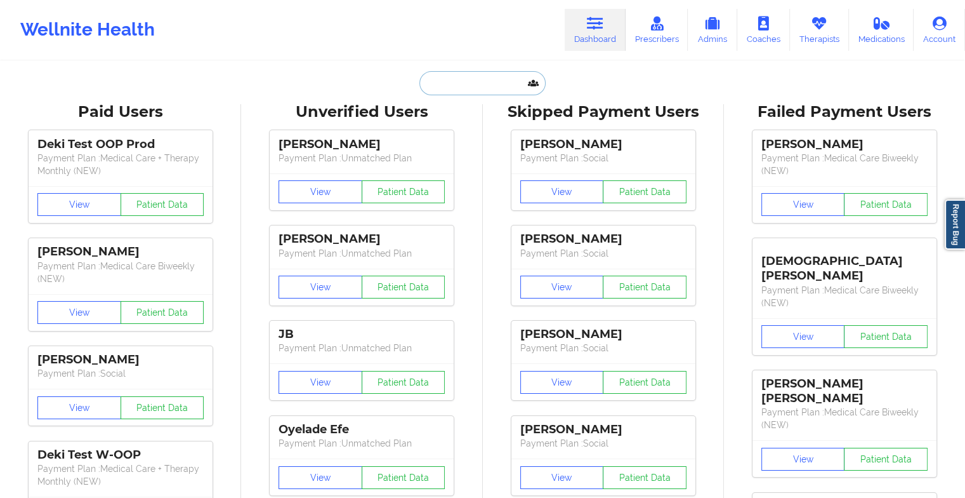
click at [470, 84] on input "text" at bounding box center [483, 83] width 126 height 24
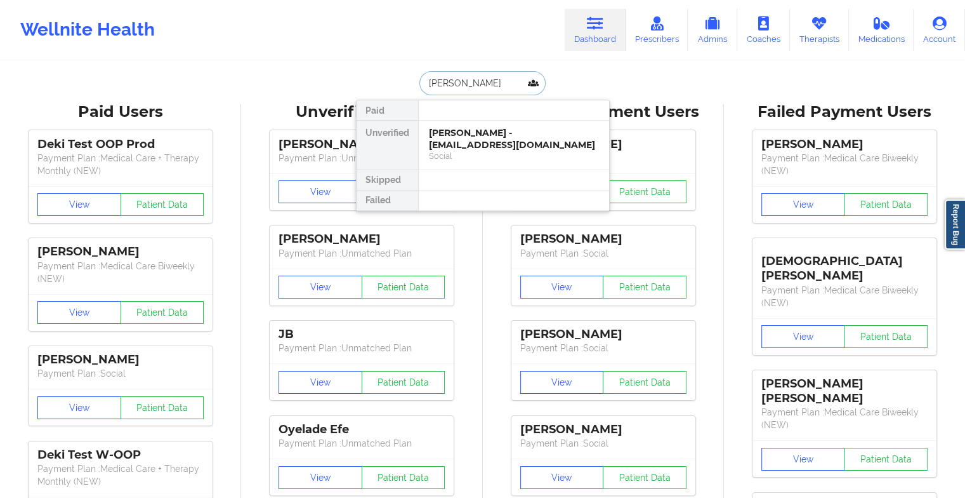
type input "[PERSON_NAME]"
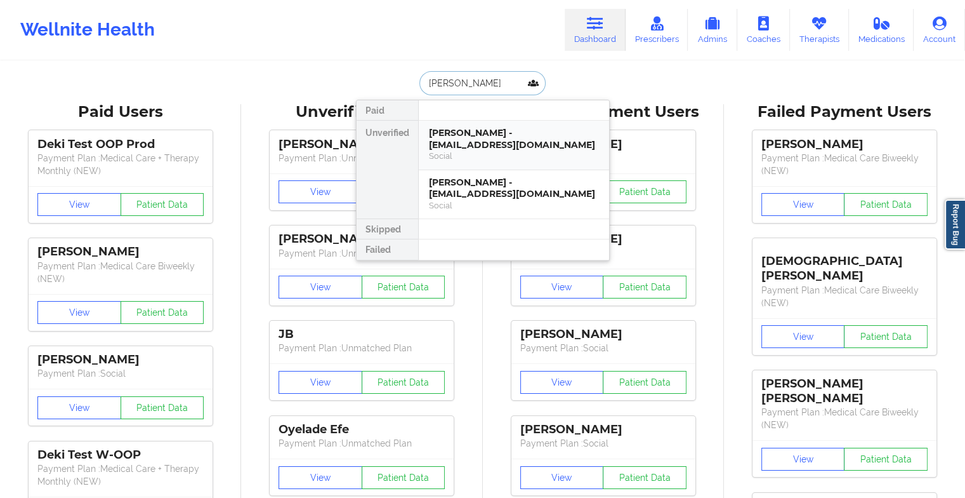
click at [480, 138] on div "[PERSON_NAME] - [EMAIL_ADDRESS][DOMAIN_NAME]" at bounding box center [514, 138] width 170 height 23
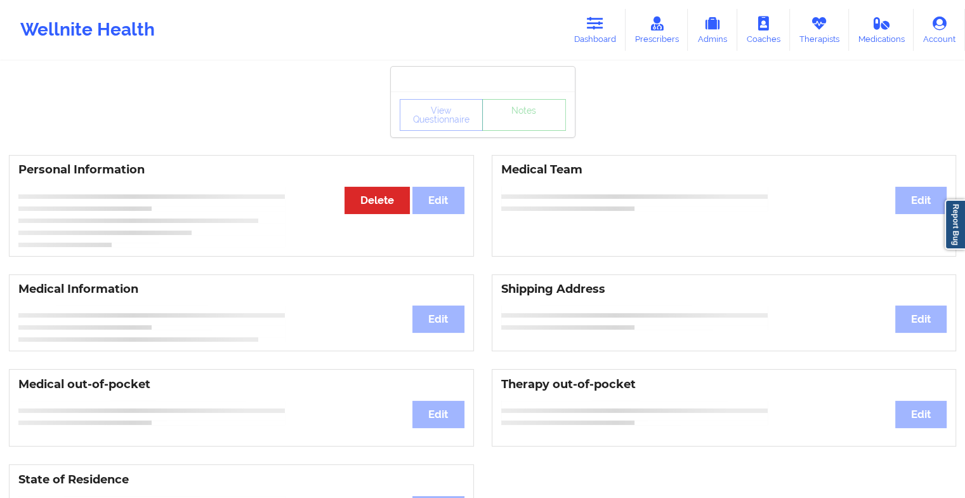
click at [510, 121] on div "View Questionnaire Notes" at bounding box center [483, 115] width 166 height 32
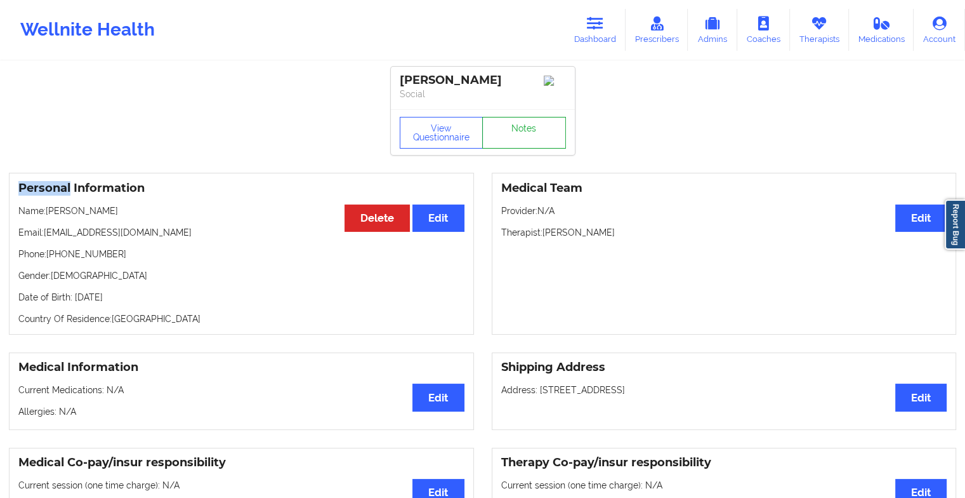
click at [510, 121] on link "Notes" at bounding box center [524, 133] width 84 height 32
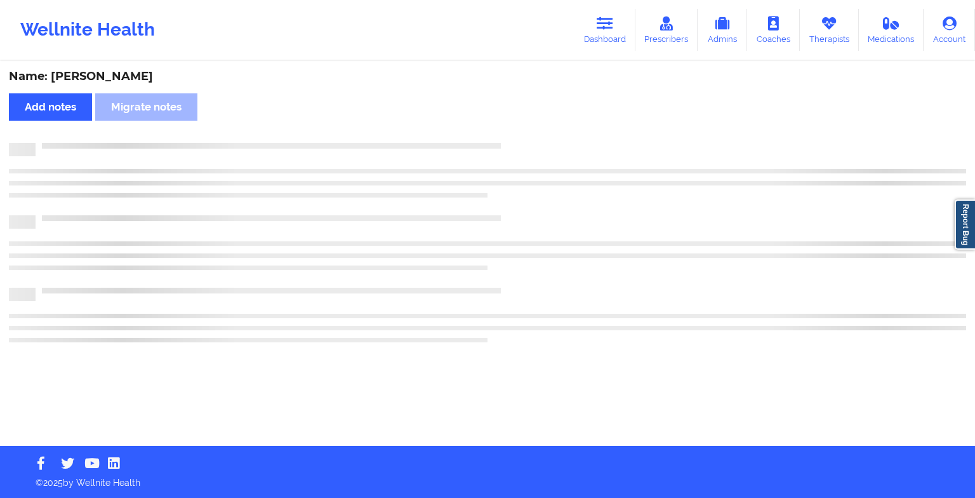
click at [510, 121] on div "Name: [PERSON_NAME] Add notes Migrate notes" at bounding box center [487, 253] width 975 height 383
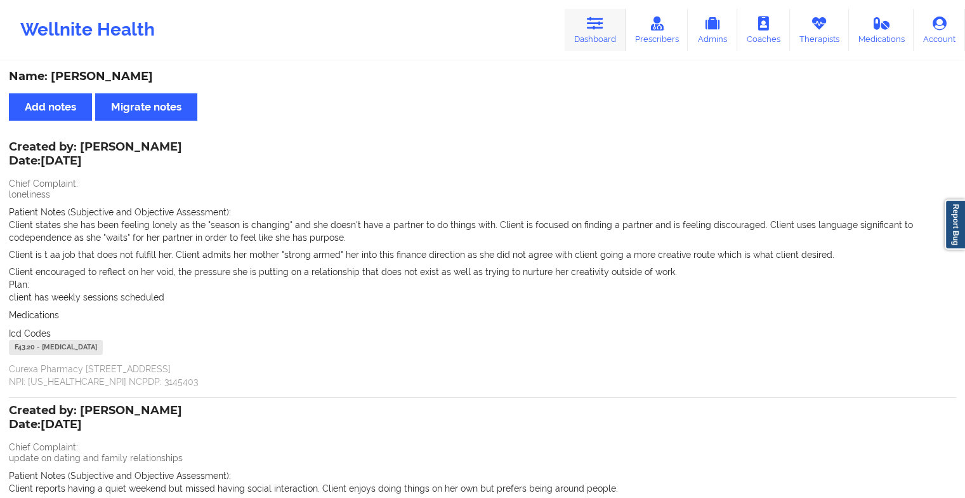
click at [582, 36] on link "Dashboard" at bounding box center [595, 30] width 61 height 42
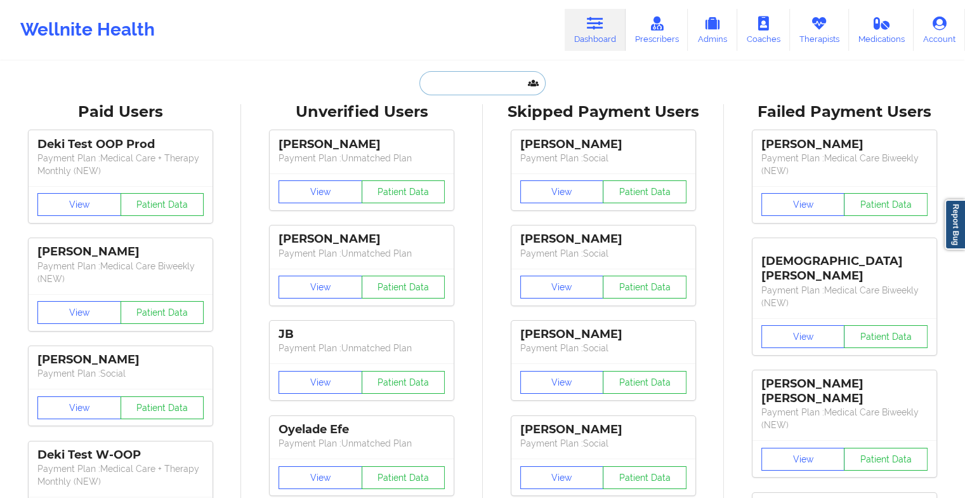
click at [481, 88] on input "text" at bounding box center [483, 83] width 126 height 24
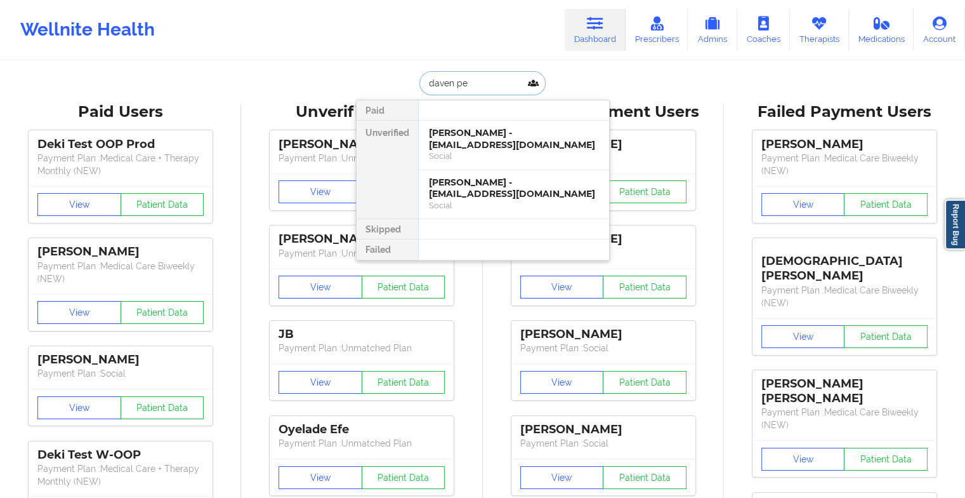
type input "[PERSON_NAME]"
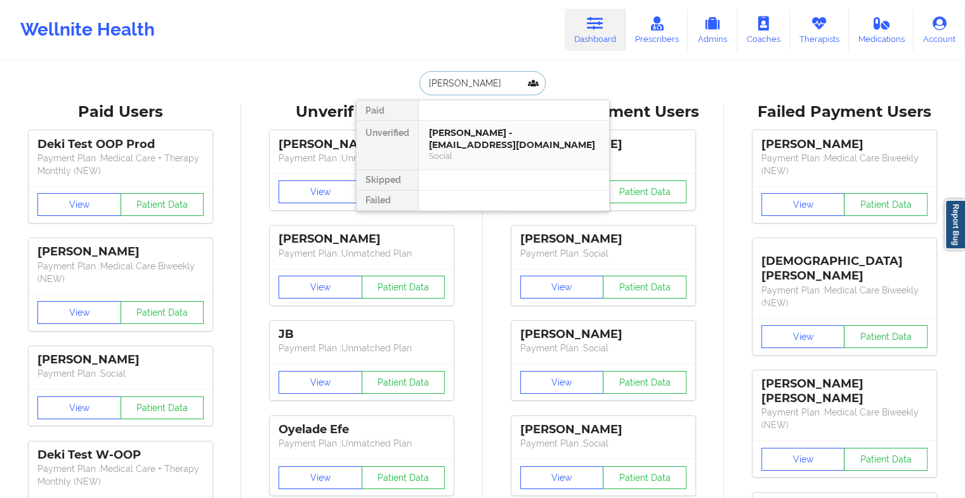
click at [475, 150] on div "Social" at bounding box center [514, 155] width 170 height 11
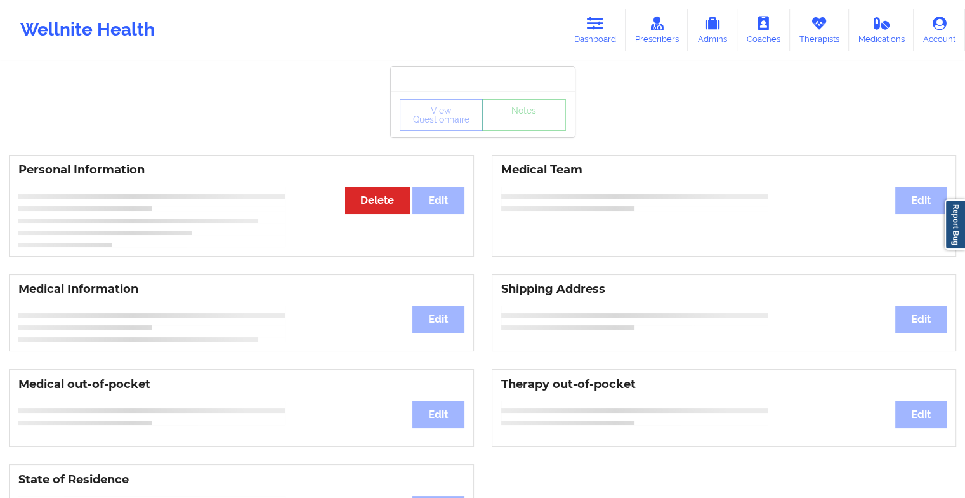
click at [526, 136] on div "View Questionnaire Notes" at bounding box center [483, 114] width 184 height 46
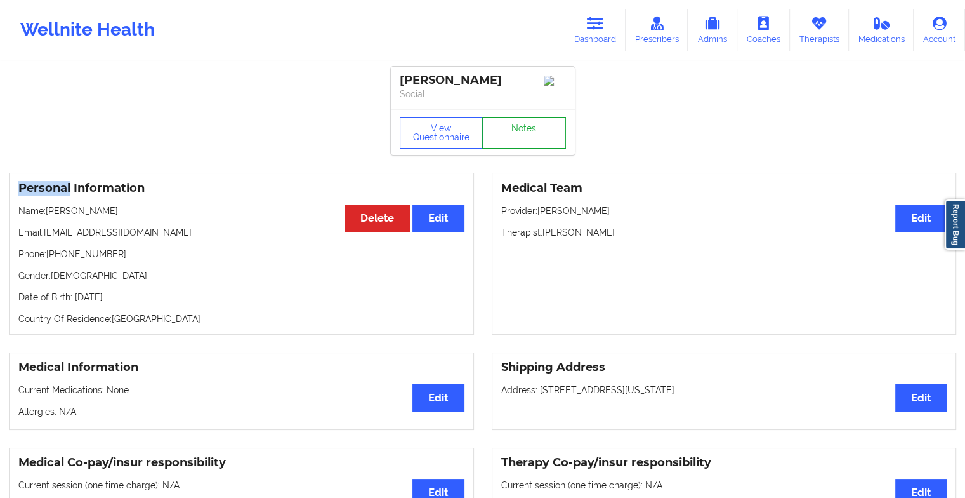
click at [526, 136] on link "Notes" at bounding box center [524, 133] width 84 height 32
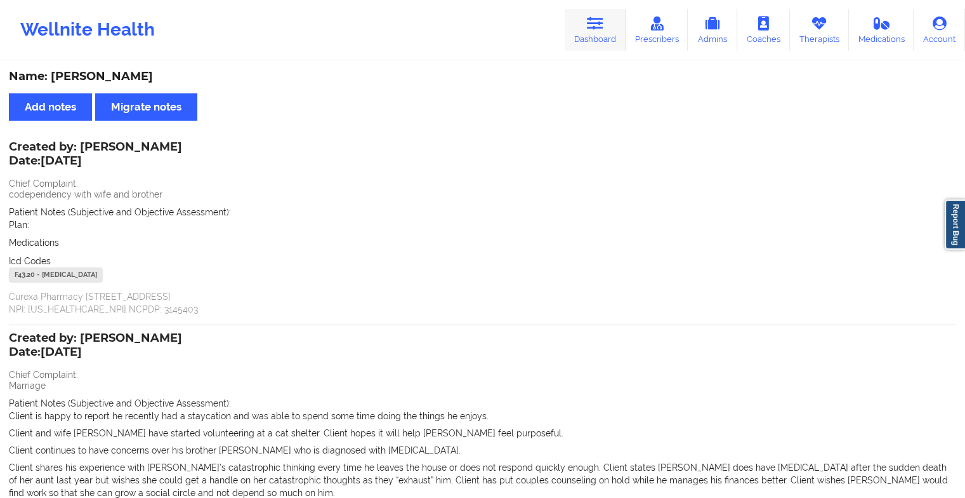
click at [586, 28] on link "Dashboard" at bounding box center [595, 30] width 61 height 42
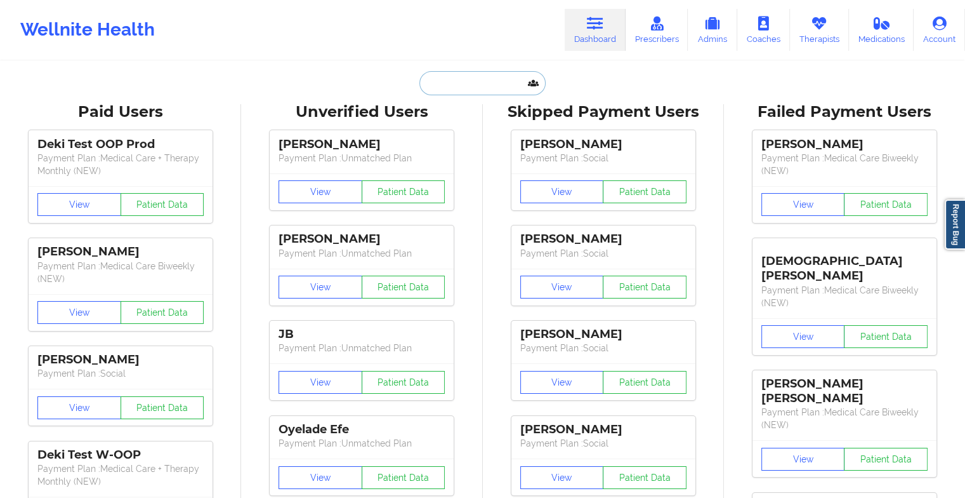
click at [470, 76] on input "text" at bounding box center [483, 83] width 126 height 24
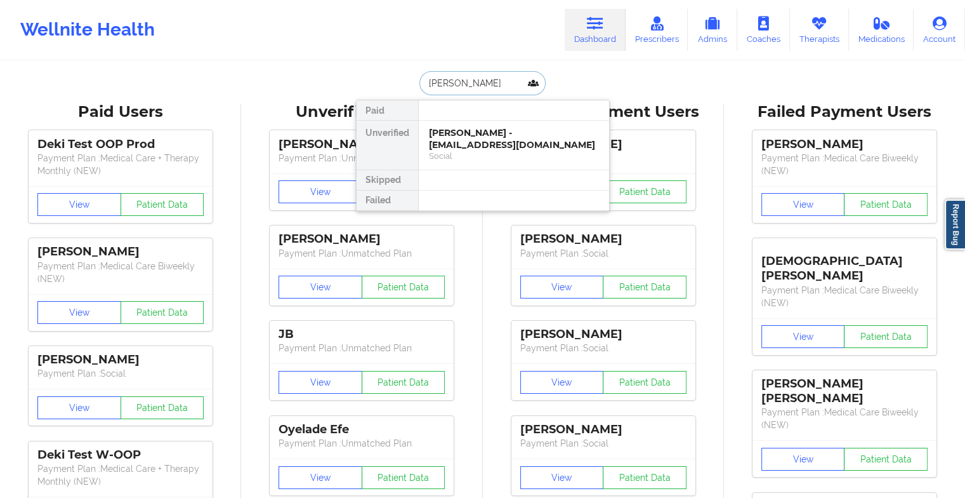
type input "[PERSON_NAME]"
click at [490, 136] on div "[PERSON_NAME] - [EMAIL_ADDRESS][DOMAIN_NAME]" at bounding box center [514, 138] width 170 height 23
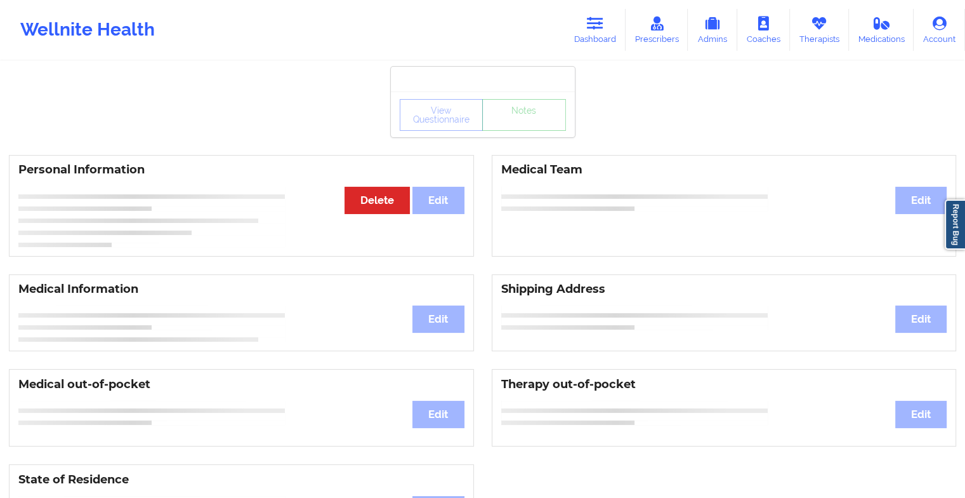
click at [515, 131] on div "View Questionnaire Notes" at bounding box center [483, 114] width 184 height 46
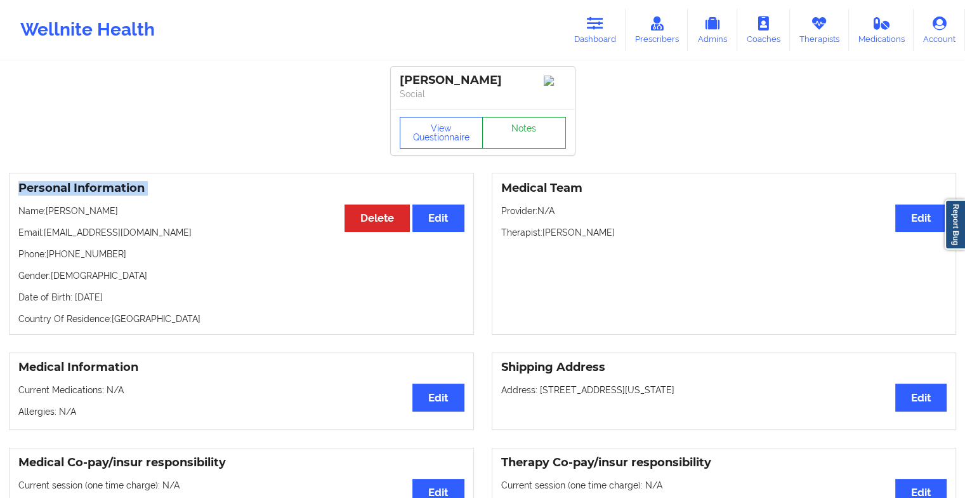
click at [515, 131] on link "Notes" at bounding box center [524, 133] width 84 height 32
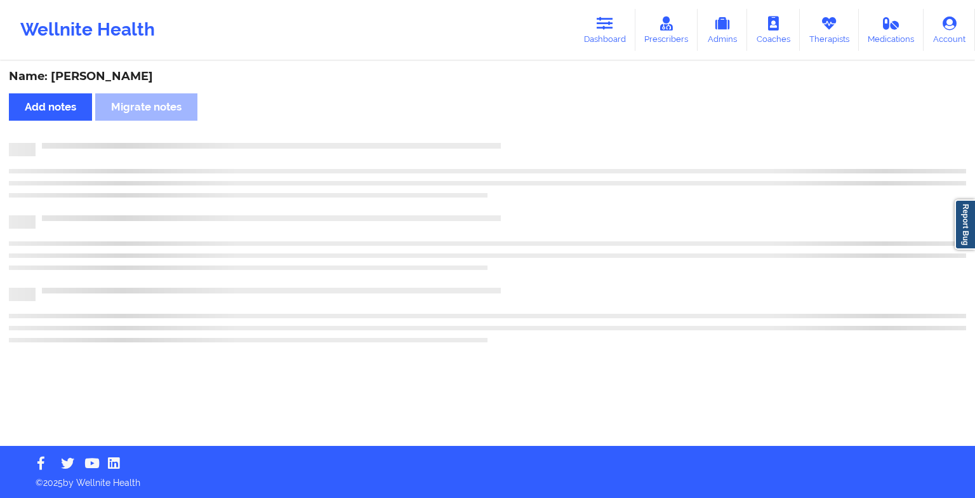
click at [515, 131] on div "Name: [PERSON_NAME] Add notes Migrate notes" at bounding box center [487, 253] width 975 height 383
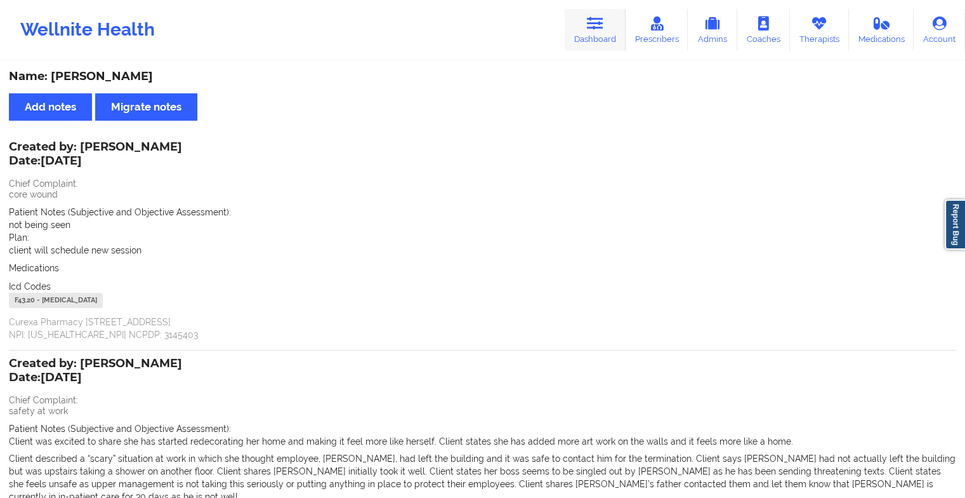
click at [584, 49] on link "Dashboard" at bounding box center [595, 30] width 61 height 42
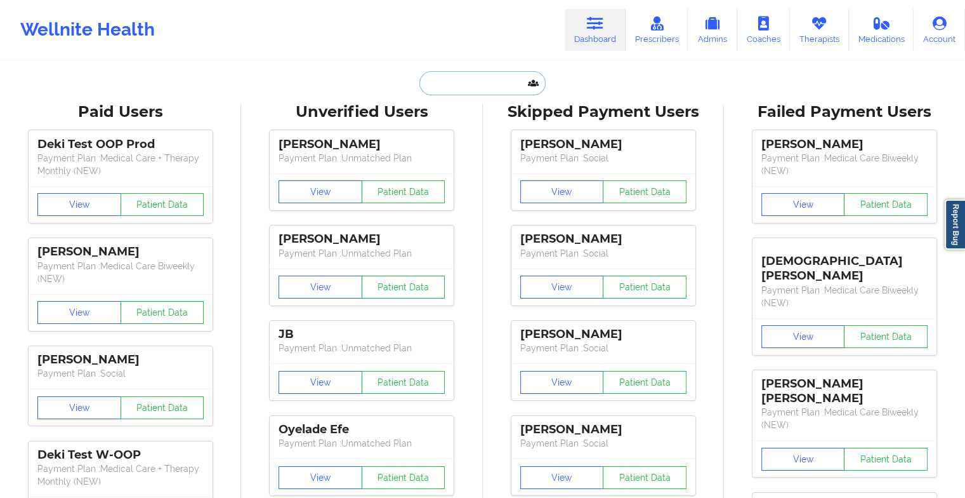
click at [515, 90] on input "text" at bounding box center [483, 83] width 126 height 24
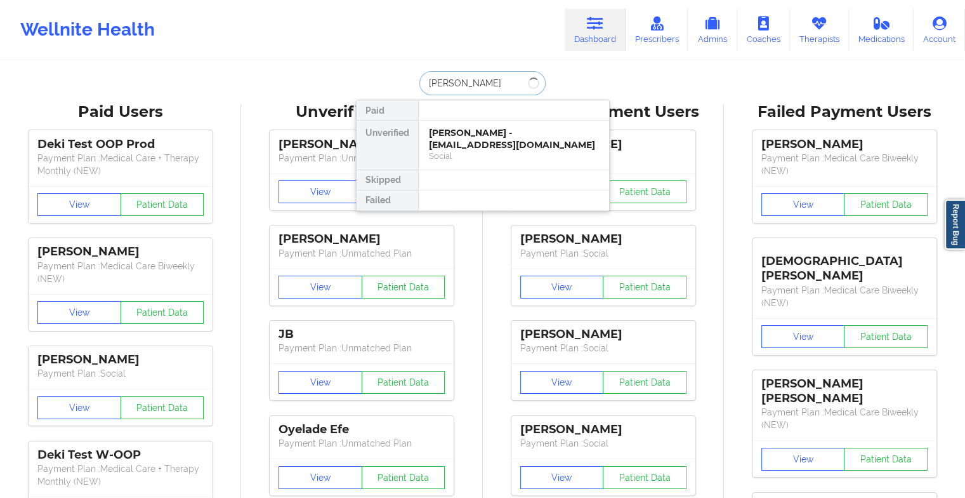
type input "[PERSON_NAME]"
click at [507, 143] on div "[PERSON_NAME] - [EMAIL_ADDRESS][DOMAIN_NAME]" at bounding box center [514, 138] width 170 height 23
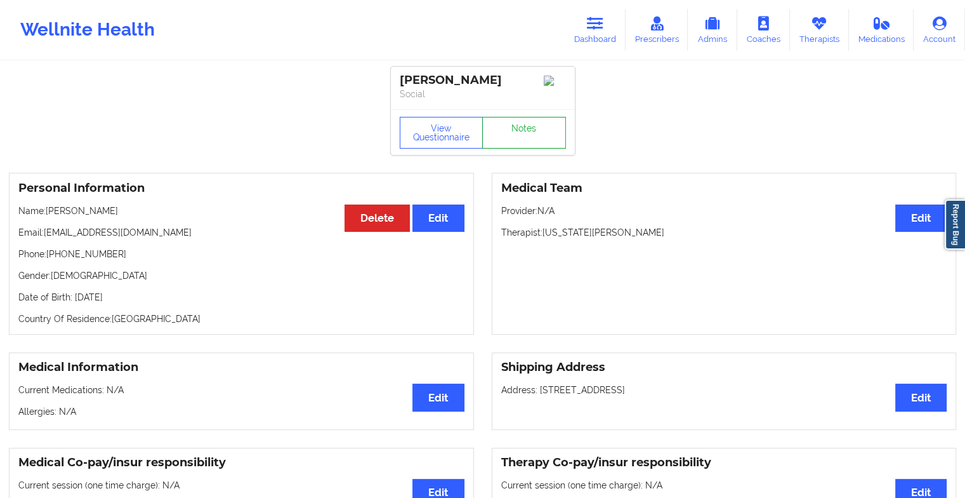
click at [531, 123] on link "Notes" at bounding box center [524, 133] width 84 height 32
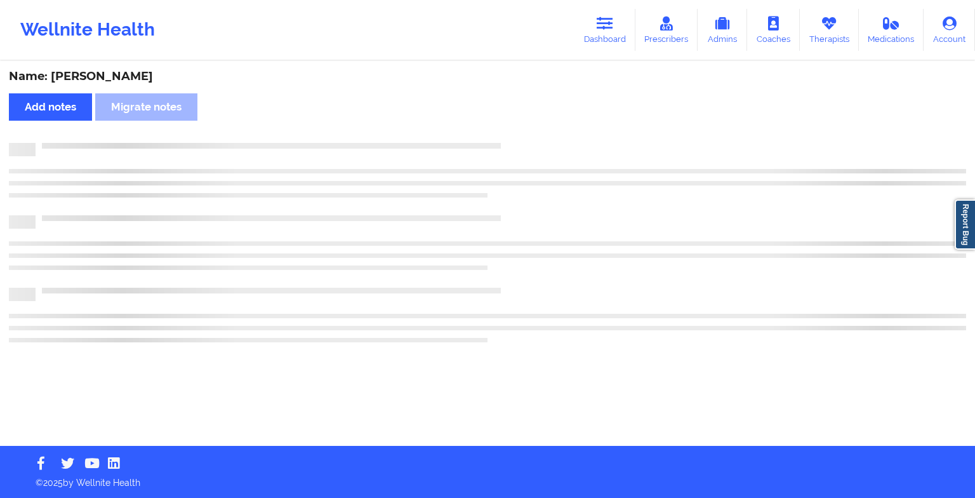
click at [531, 123] on div "Name: [PERSON_NAME] Add notes [PERSON_NAME] notes" at bounding box center [487, 253] width 975 height 383
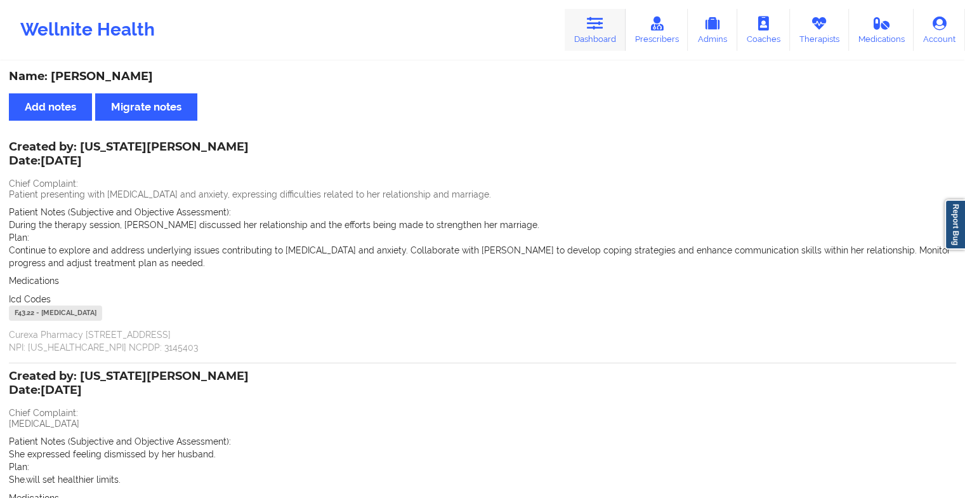
click at [615, 38] on link "Dashboard" at bounding box center [595, 30] width 61 height 42
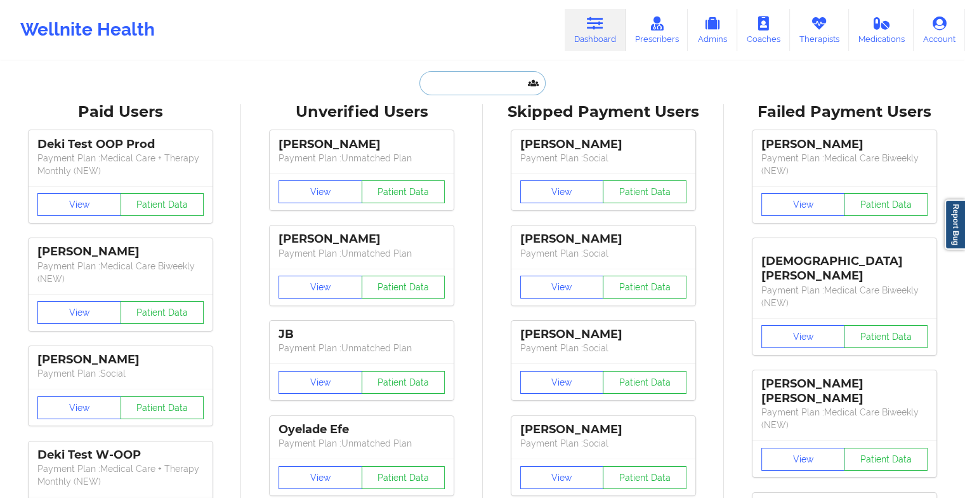
click at [475, 74] on input "text" at bounding box center [483, 83] width 126 height 24
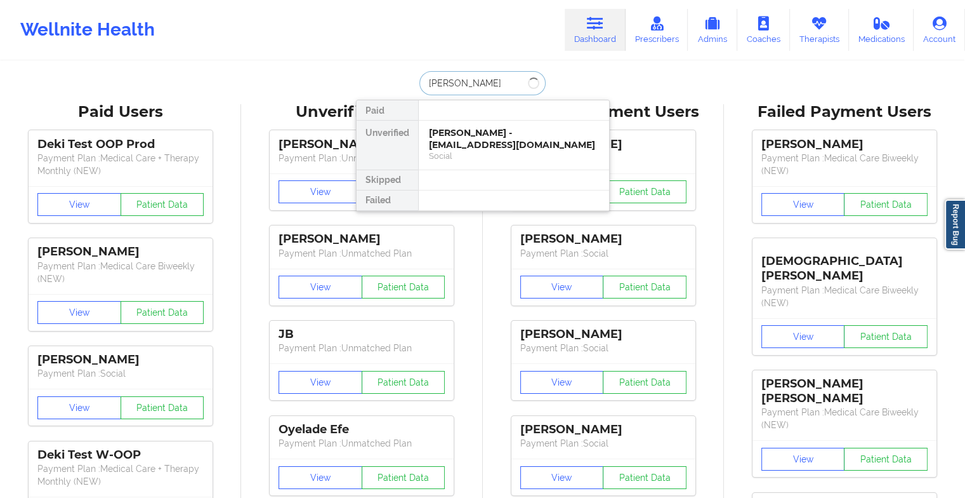
type input "[PERSON_NAME]"
click at [470, 132] on div "[PERSON_NAME] - [EMAIL_ADDRESS][DOMAIN_NAME]" at bounding box center [514, 138] width 170 height 23
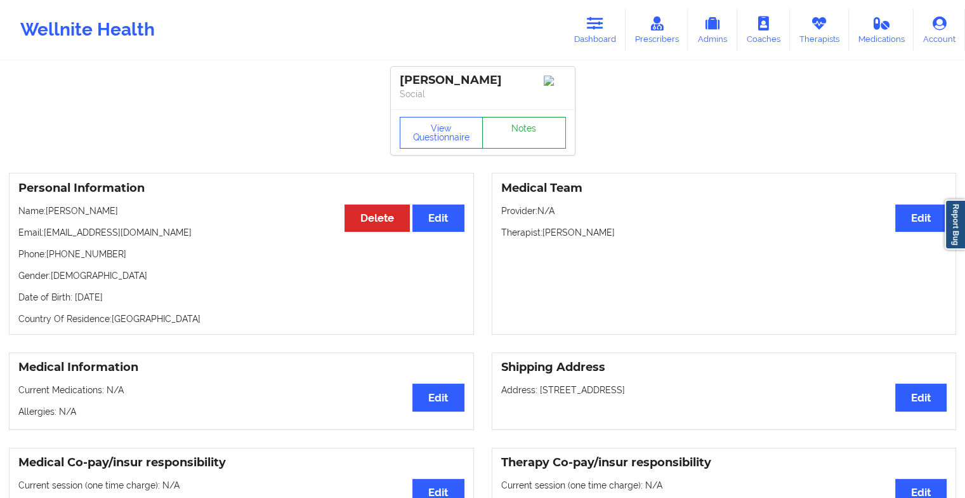
click at [526, 147] on link "Notes" at bounding box center [524, 133] width 84 height 32
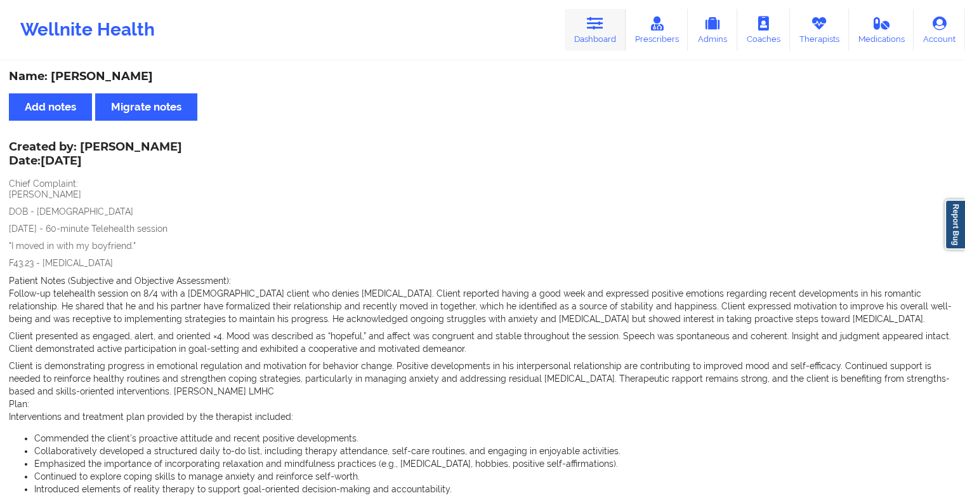
click at [579, 27] on link "Dashboard" at bounding box center [595, 30] width 61 height 42
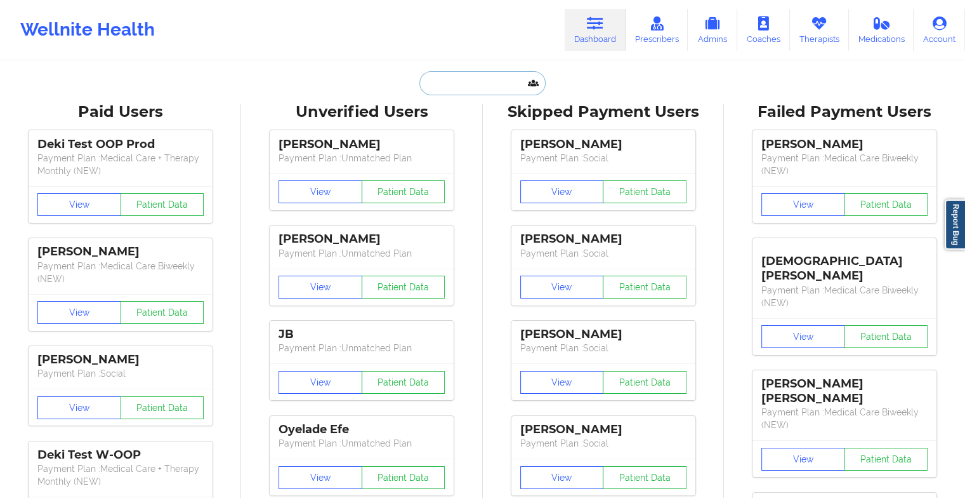
click at [479, 79] on input "text" at bounding box center [483, 83] width 126 height 24
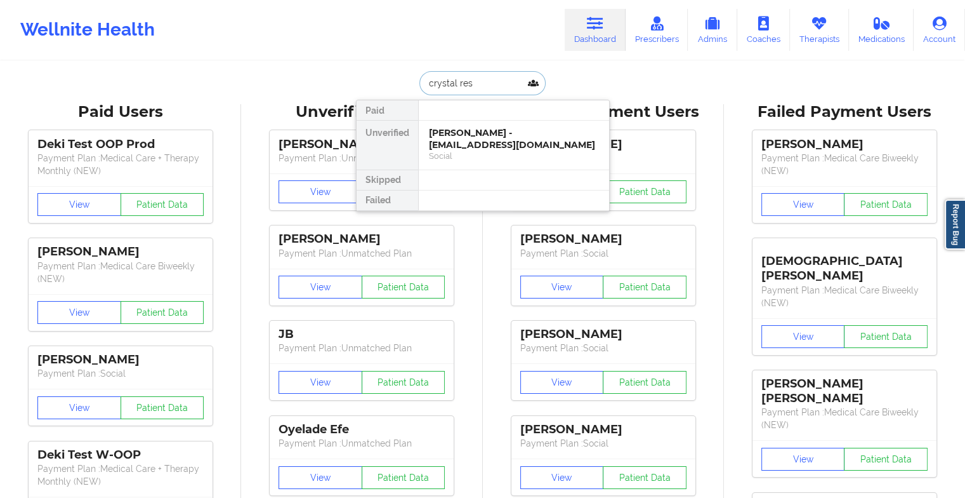
type input "crystal resp"
click at [485, 137] on div "[PERSON_NAME] - [EMAIL_ADDRESS][DOMAIN_NAME]" at bounding box center [514, 138] width 170 height 23
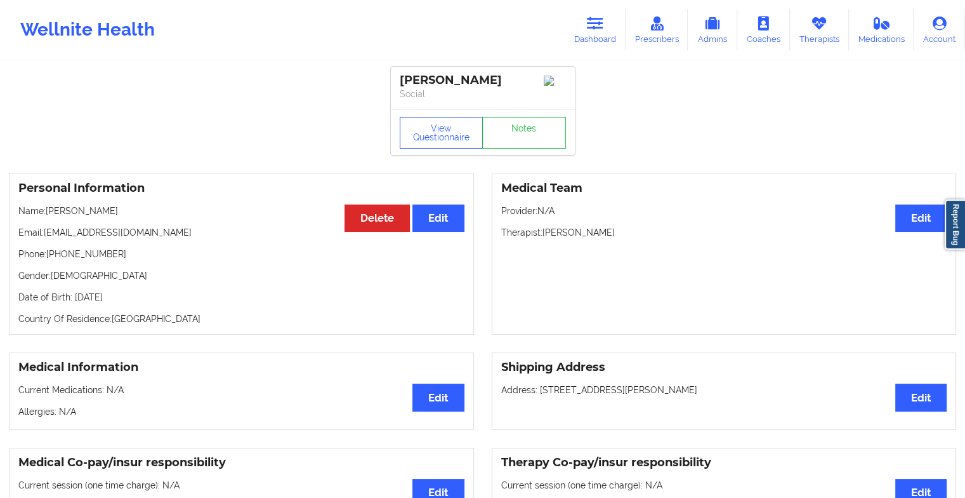
click at [505, 131] on div "View Questionnaire Notes" at bounding box center [483, 132] width 184 height 46
click at [505, 131] on link "Notes" at bounding box center [524, 133] width 84 height 32
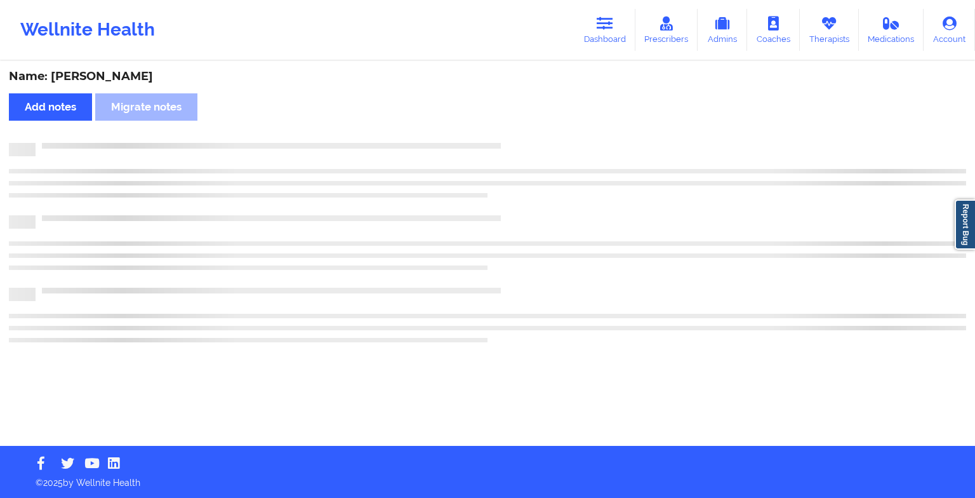
click at [505, 131] on div "Name: [PERSON_NAME] Add notes Migrate notes" at bounding box center [487, 253] width 975 height 383
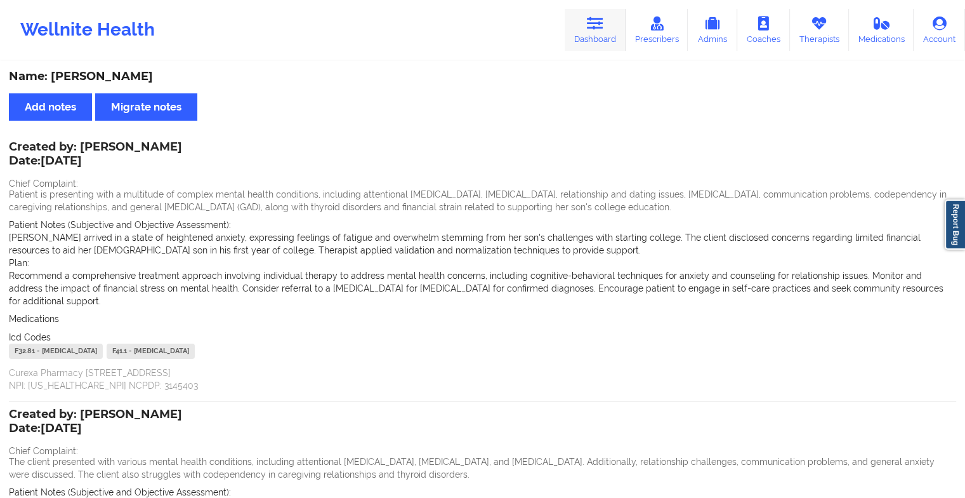
click at [592, 30] on icon at bounding box center [595, 24] width 17 height 14
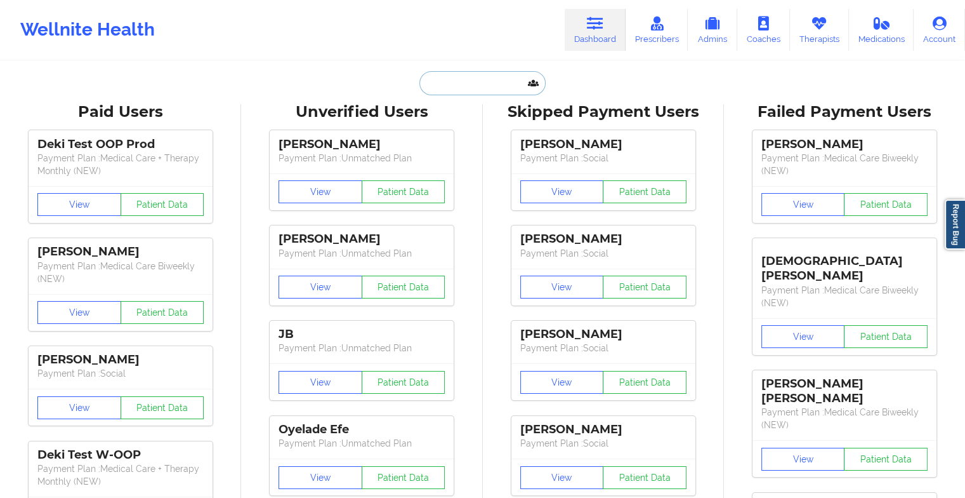
click at [463, 81] on input "text" at bounding box center [483, 83] width 126 height 24
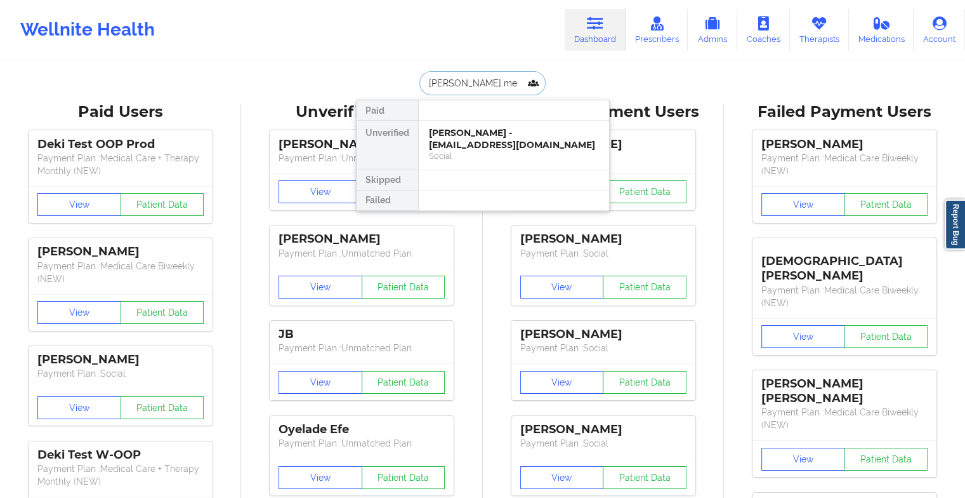
type input "[PERSON_NAME] [PERSON_NAME]"
click at [523, 127] on div "[PERSON_NAME] - [EMAIL_ADDRESS][DOMAIN_NAME]" at bounding box center [514, 138] width 170 height 23
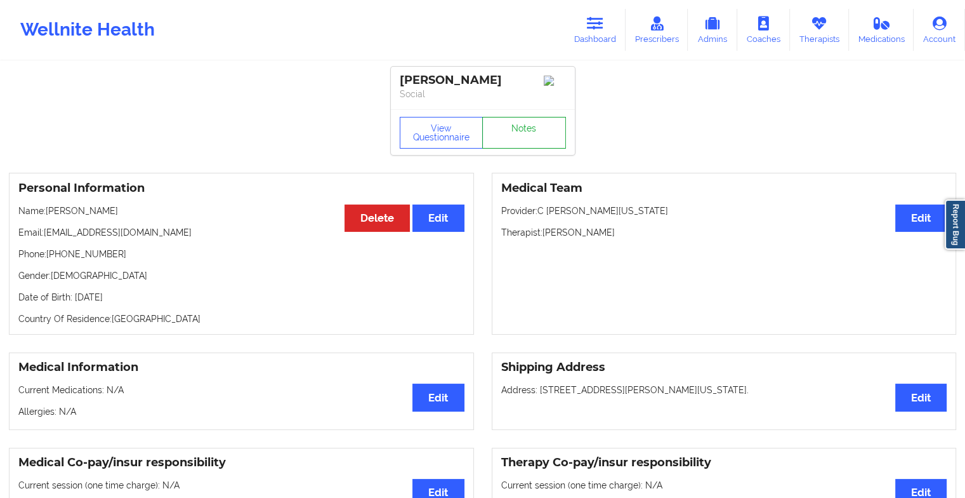
click at [540, 136] on link "Notes" at bounding box center [524, 133] width 84 height 32
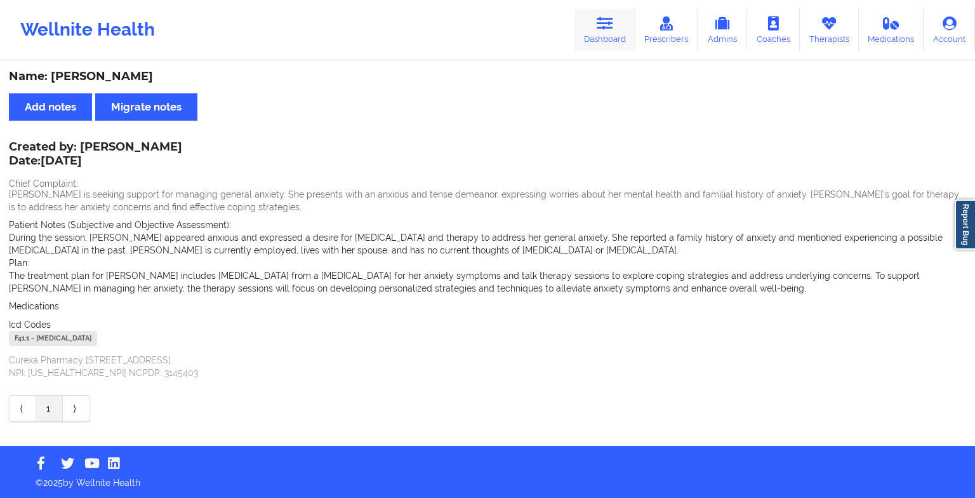
click at [586, 26] on link "Dashboard" at bounding box center [604, 30] width 61 height 42
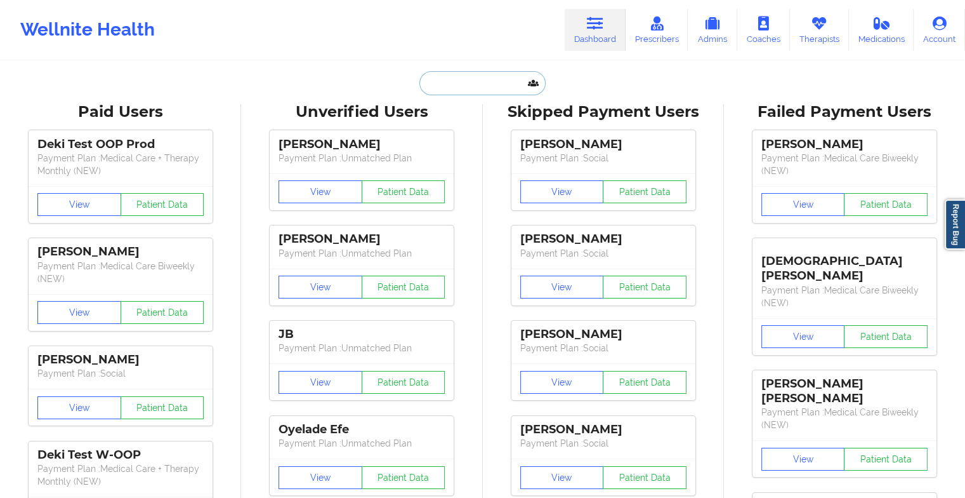
click at [452, 89] on input "text" at bounding box center [483, 83] width 126 height 24
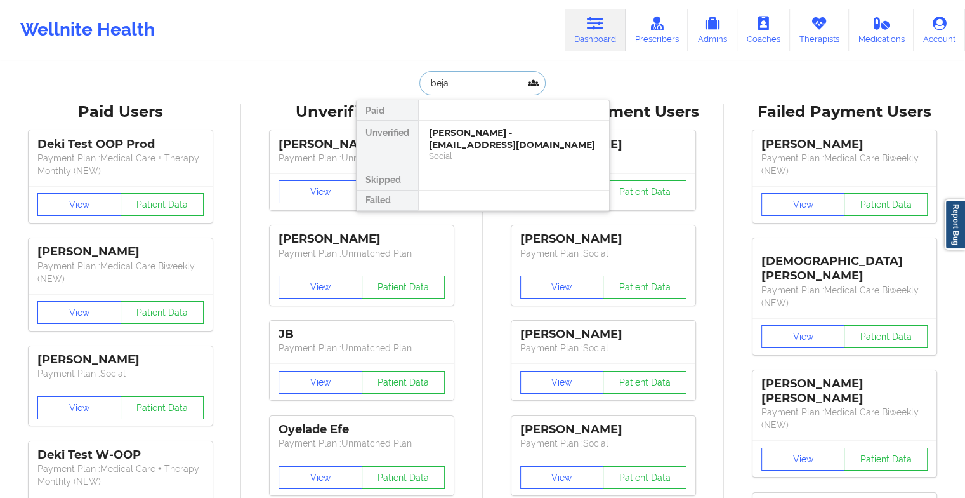
type input "ibejah"
click at [468, 135] on div "IBejah Clendinen - [EMAIL_ADDRESS][DOMAIN_NAME]" at bounding box center [514, 138] width 170 height 23
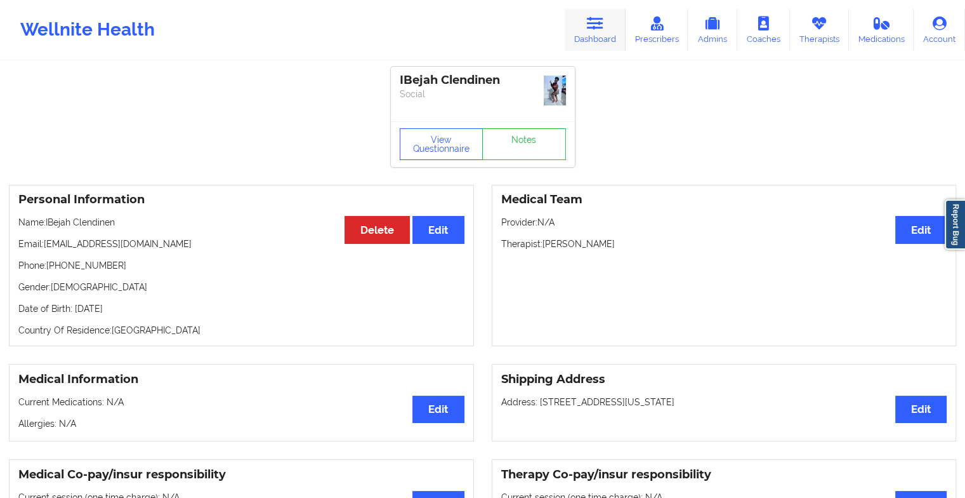
click at [599, 17] on icon at bounding box center [595, 24] width 17 height 14
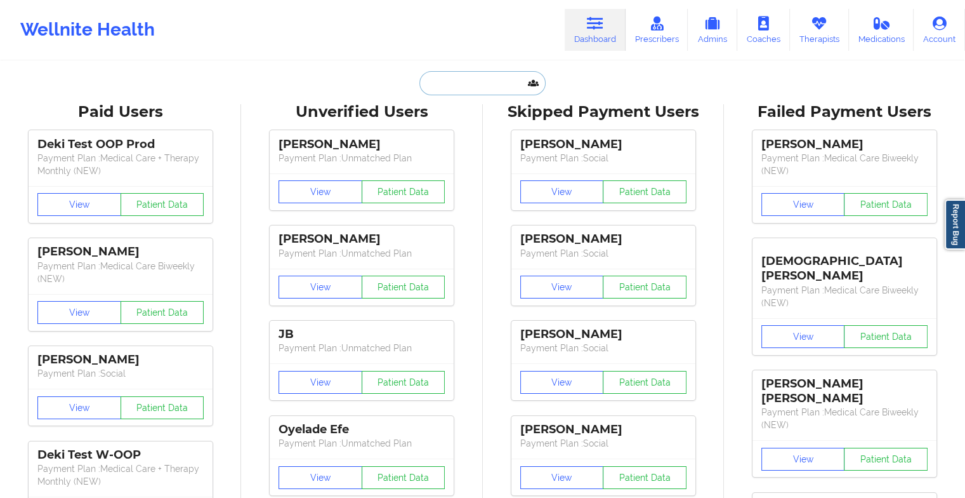
click at [472, 94] on input "text" at bounding box center [483, 83] width 126 height 24
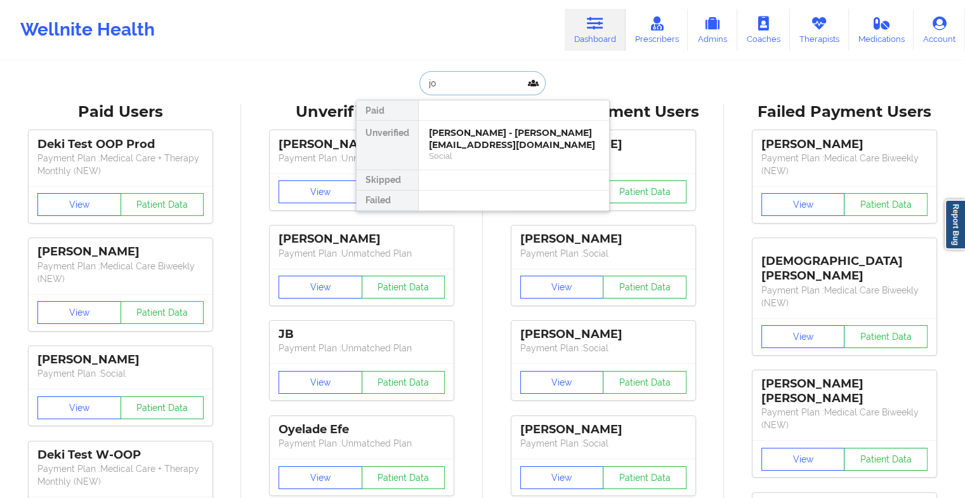
type input "j"
type input "[PERSON_NAME]"
click at [489, 137] on div "Dana Dill - [EMAIL_ADDRESS][DOMAIN_NAME]" at bounding box center [514, 138] width 170 height 23
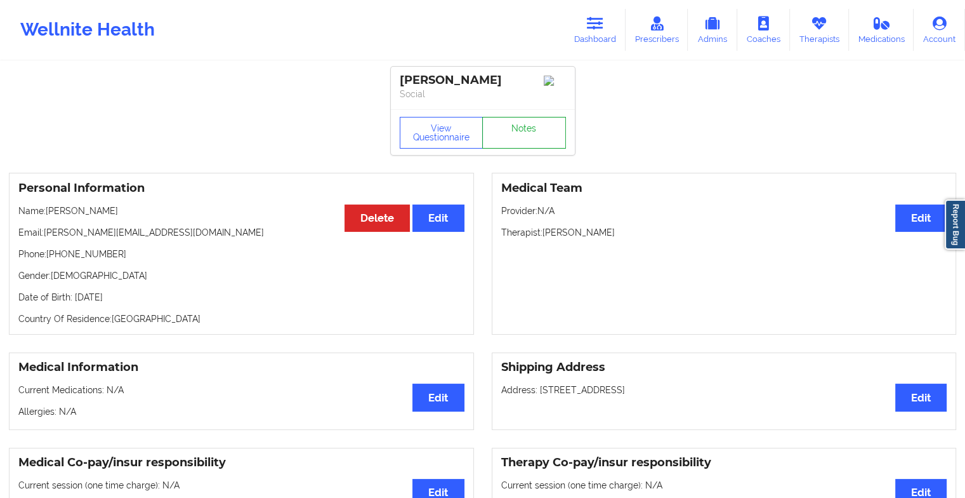
click at [519, 137] on link "Notes" at bounding box center [524, 133] width 84 height 32
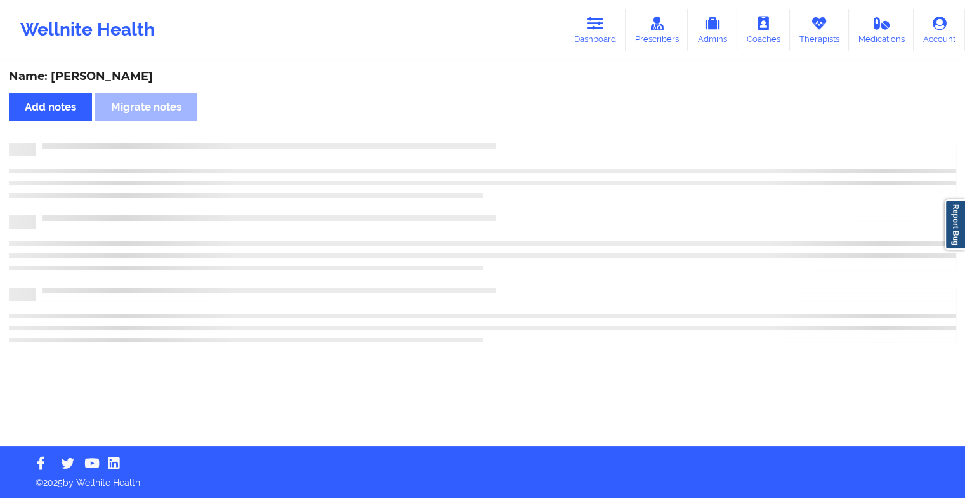
click at [519, 137] on div "Name: [PERSON_NAME] Add notes Migrate notes" at bounding box center [482, 253] width 965 height 383
click at [519, 137] on div "Name: [PERSON_NAME] Add notes Migrate notes" at bounding box center [487, 253] width 975 height 383
